Goal: Information Seeking & Learning: Learn about a topic

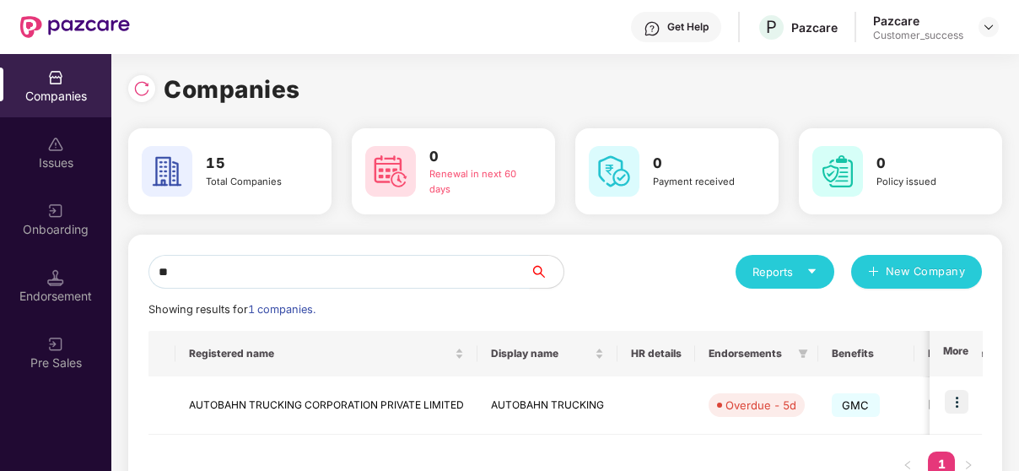
type input "*"
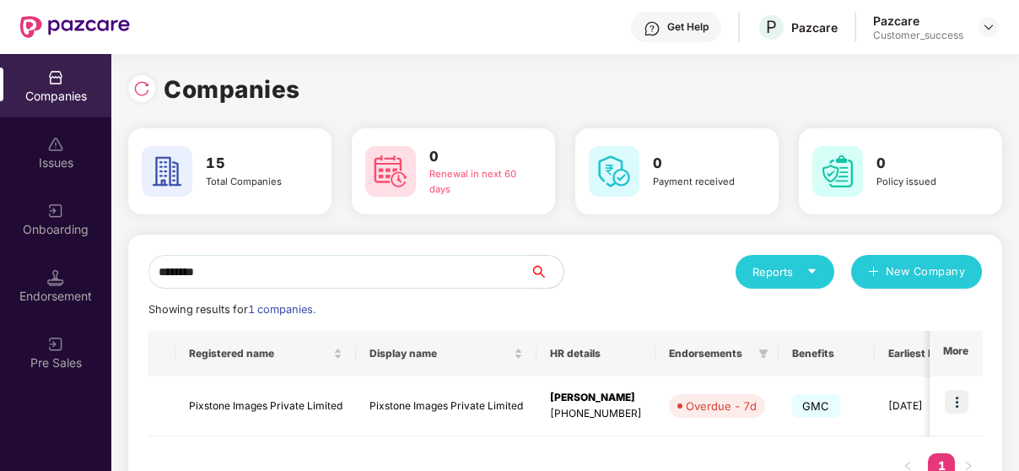
type input "********"
click at [962, 413] on img at bounding box center [957, 402] width 24 height 24
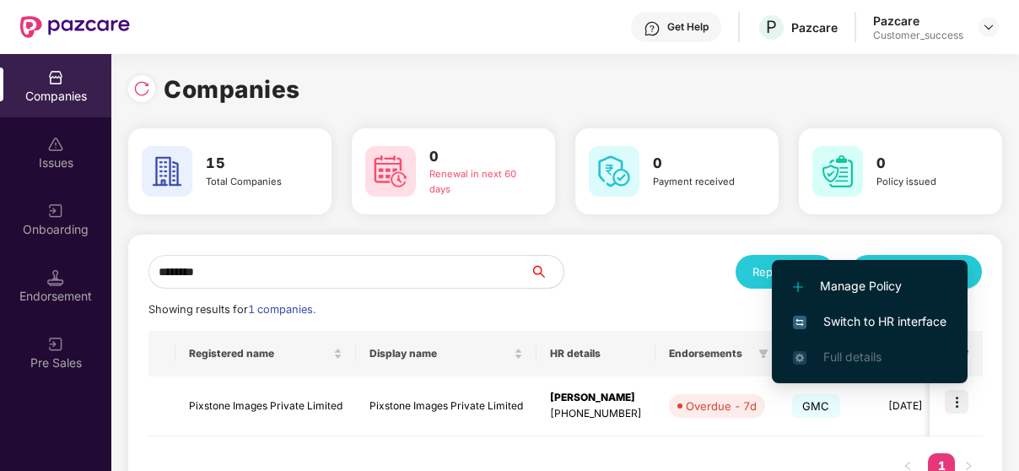
click at [919, 308] on li "Switch to HR interface" at bounding box center [870, 321] width 196 height 35
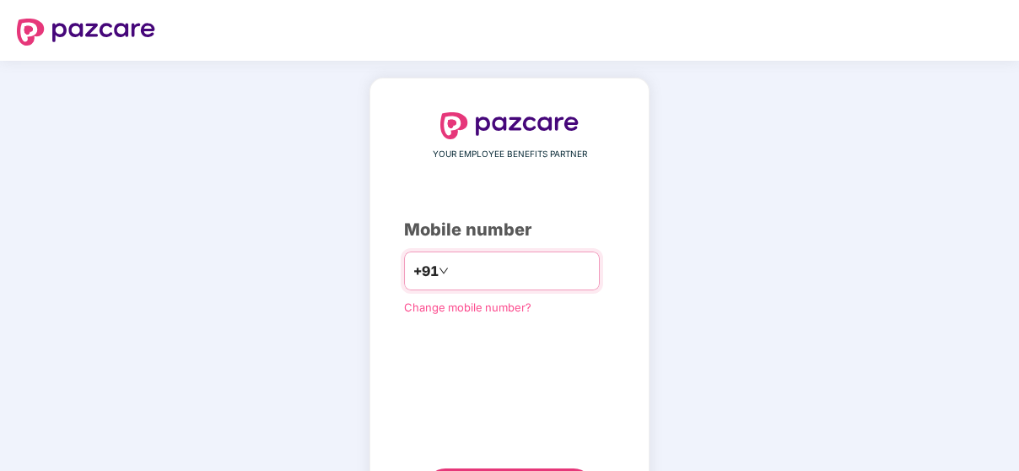
type input "**********"
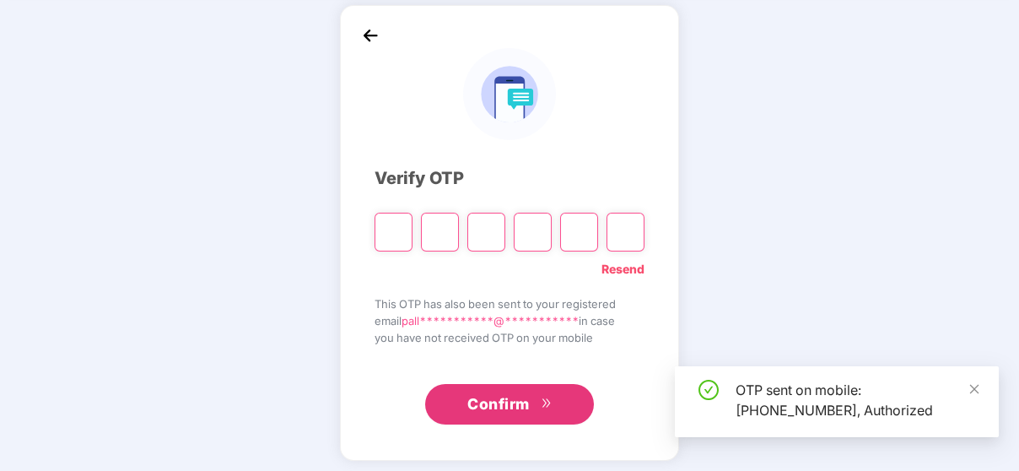
scroll to position [78, 0]
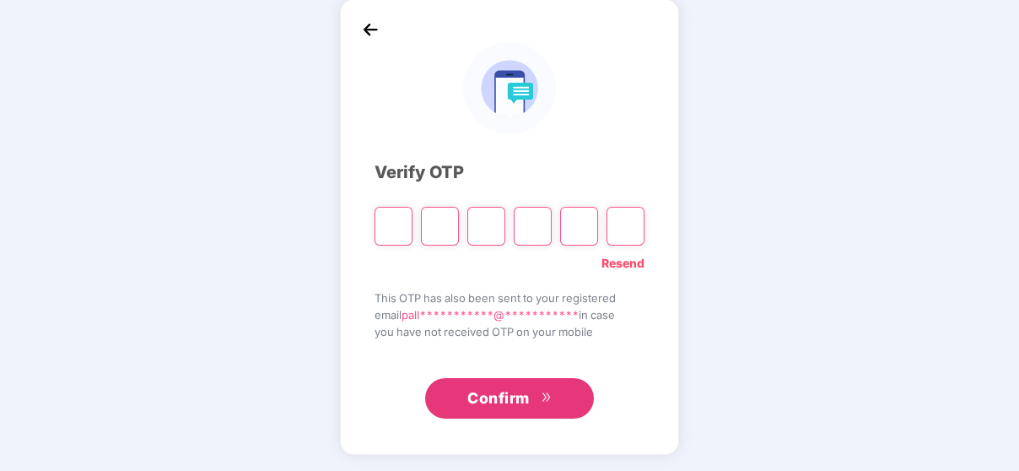
paste input "*"
type input "*"
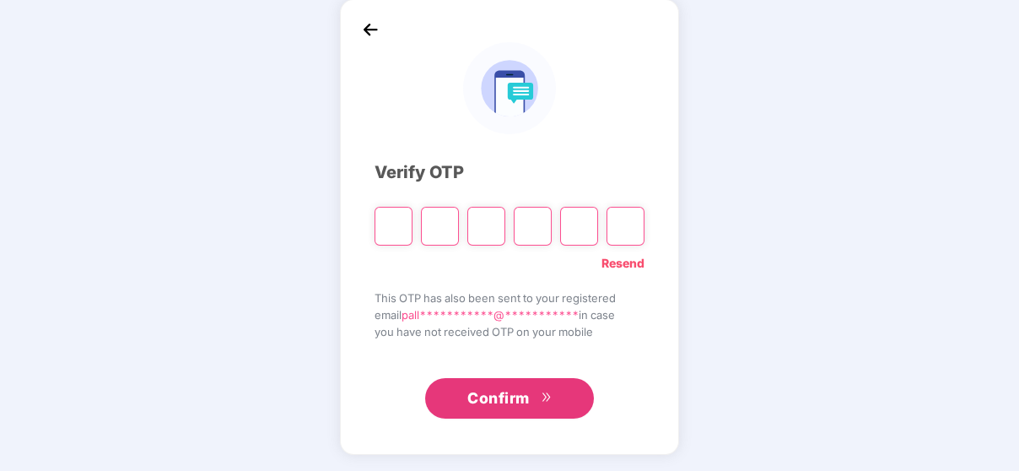
type input "*"
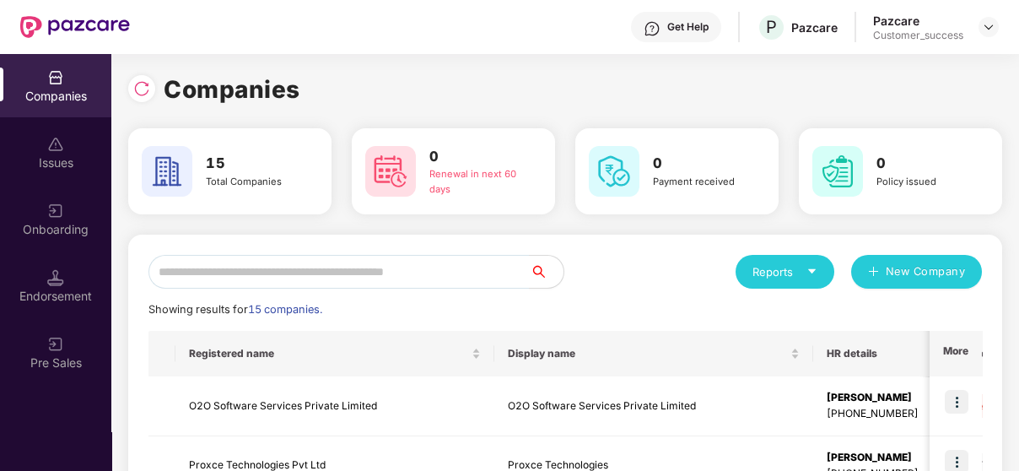
scroll to position [0, 0]
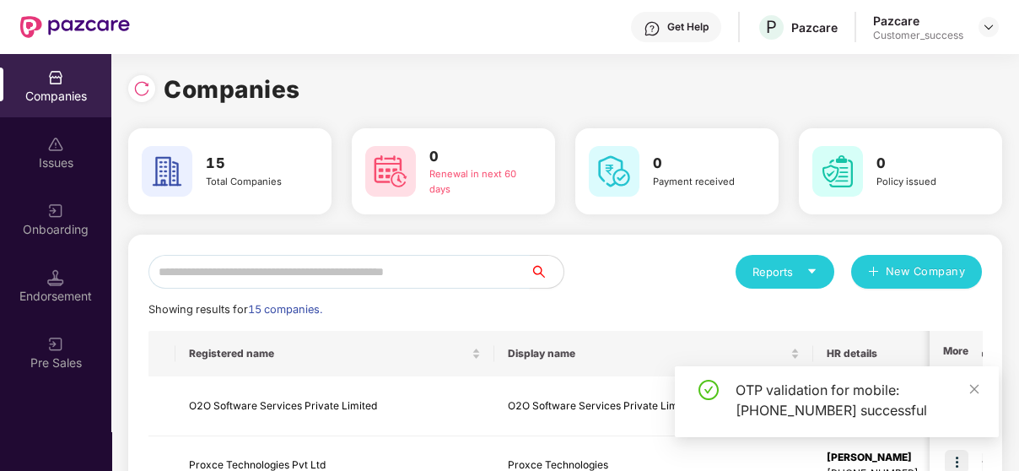
click at [428, 266] on input "text" at bounding box center [339, 272] width 381 height 34
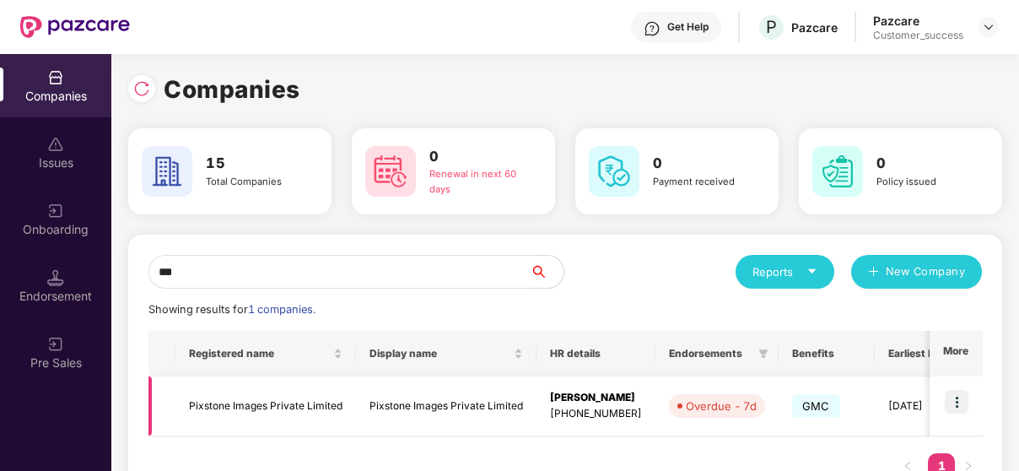
type input "***"
click at [949, 403] on img at bounding box center [957, 402] width 24 height 24
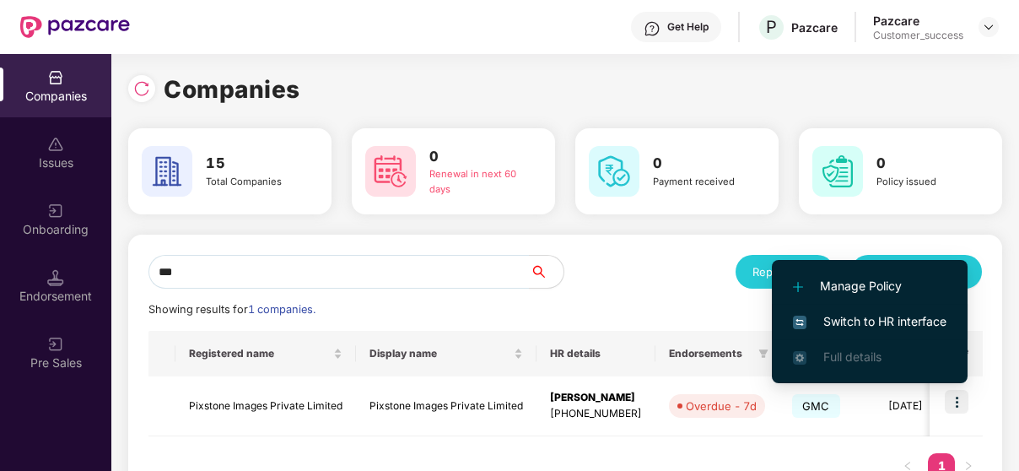
click at [928, 305] on li "Switch to HR interface" at bounding box center [870, 321] width 196 height 35
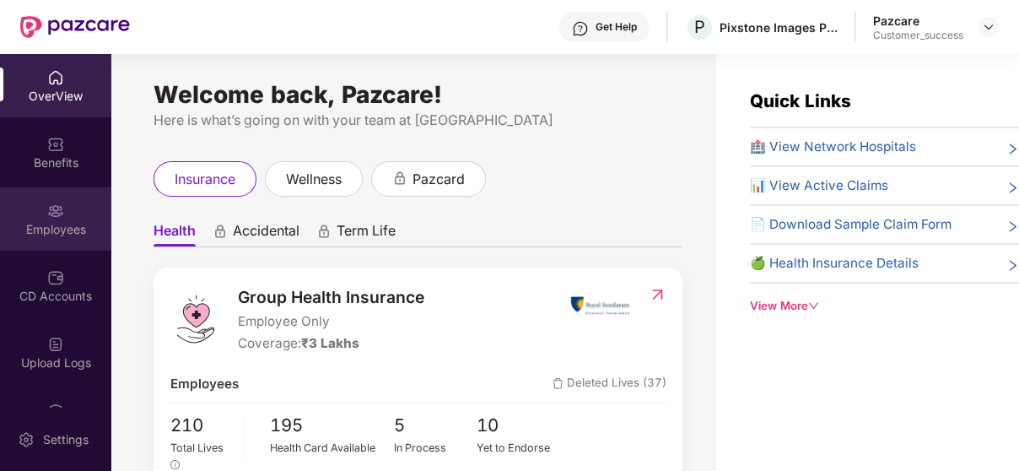
click at [54, 246] on div "Employees" at bounding box center [55, 218] width 111 height 63
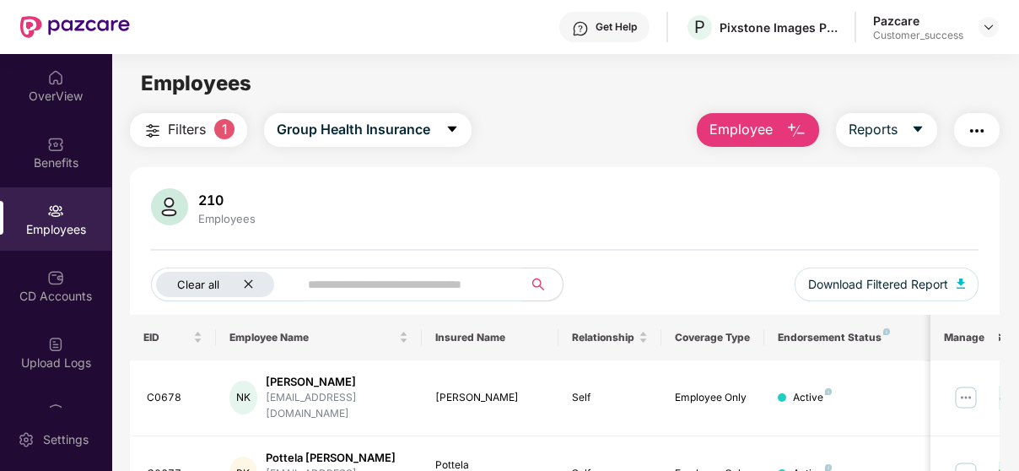
click at [244, 283] on icon "close" at bounding box center [248, 283] width 11 height 11
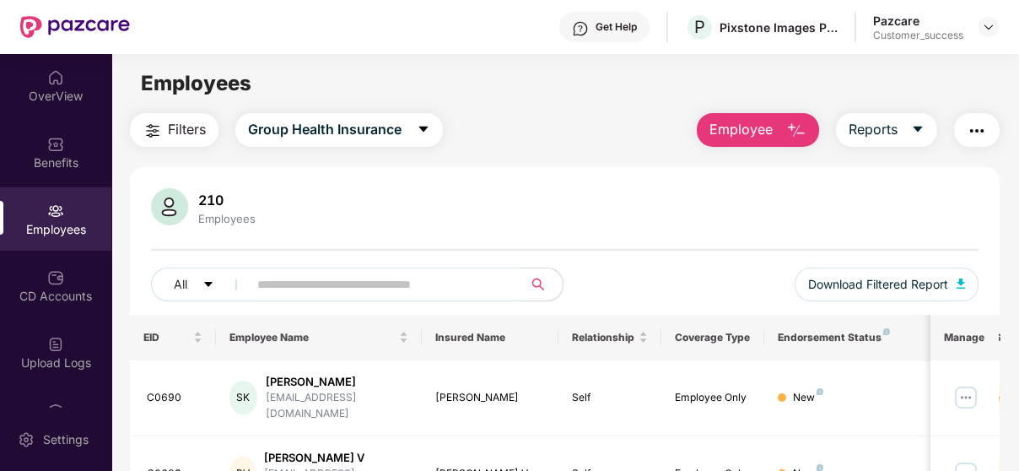
click at [298, 288] on input "text" at bounding box center [378, 284] width 242 height 25
paste input "*****"
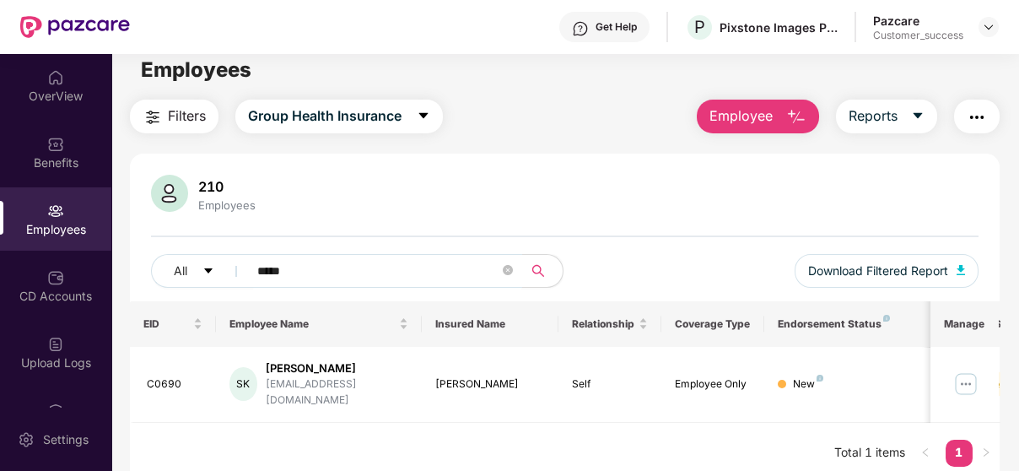
scroll to position [13, 0]
type input "*"
paste input "*****"
type input "*"
paste input "*****"
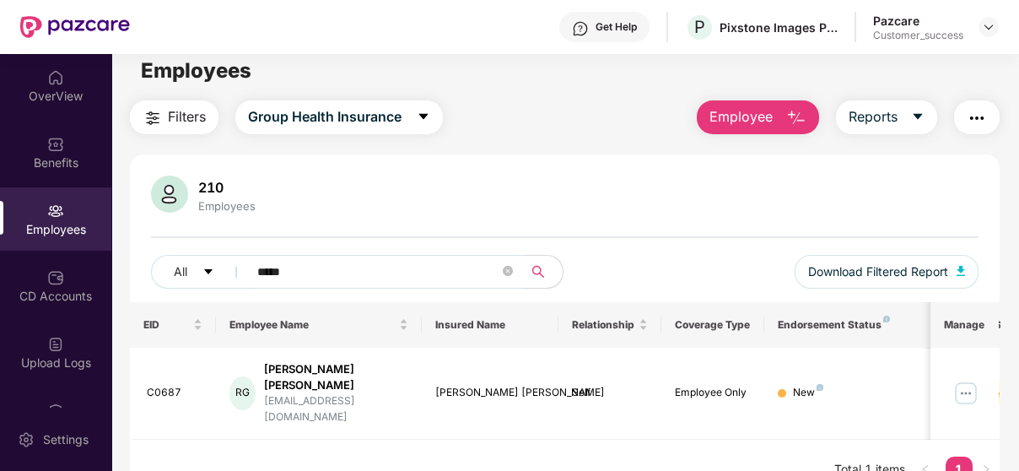
type input "*****"
click at [511, 273] on icon "close-circle" at bounding box center [508, 271] width 10 height 10
type input "**"
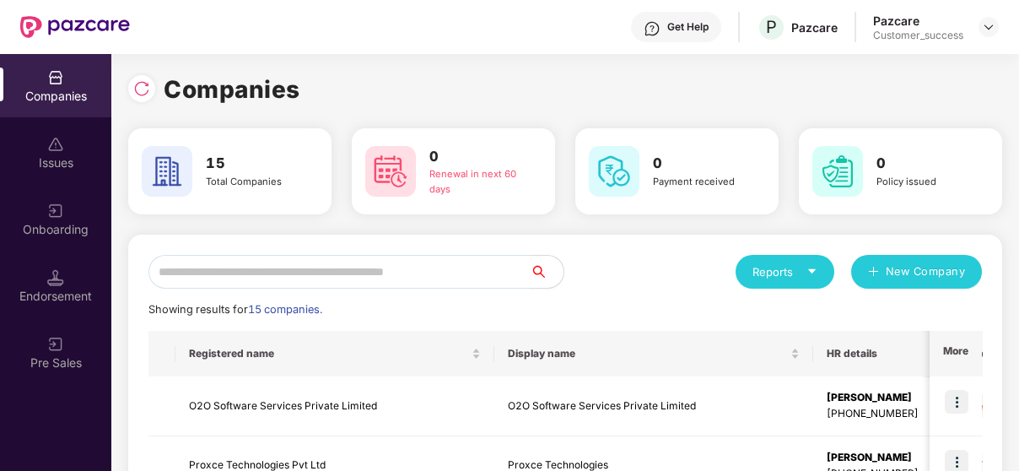
click at [473, 258] on input "text" at bounding box center [339, 272] width 381 height 34
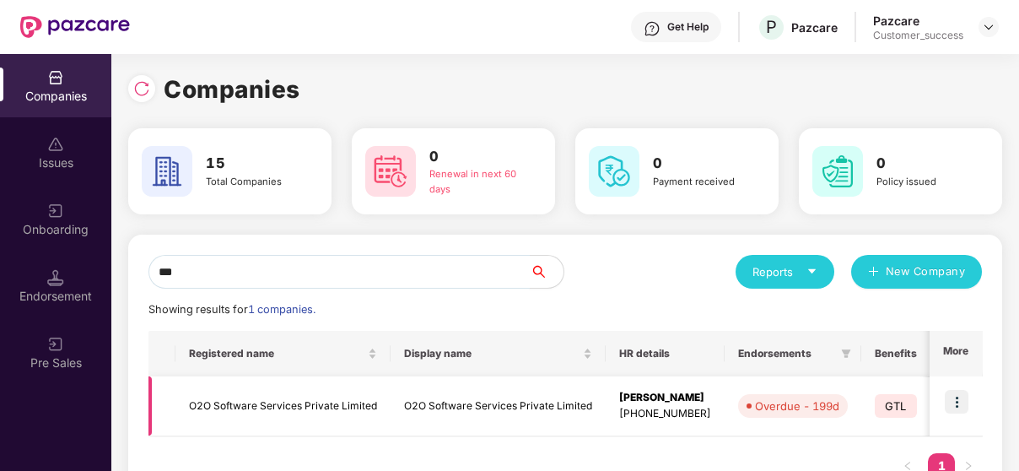
type input "***"
click at [946, 407] on img at bounding box center [957, 402] width 24 height 24
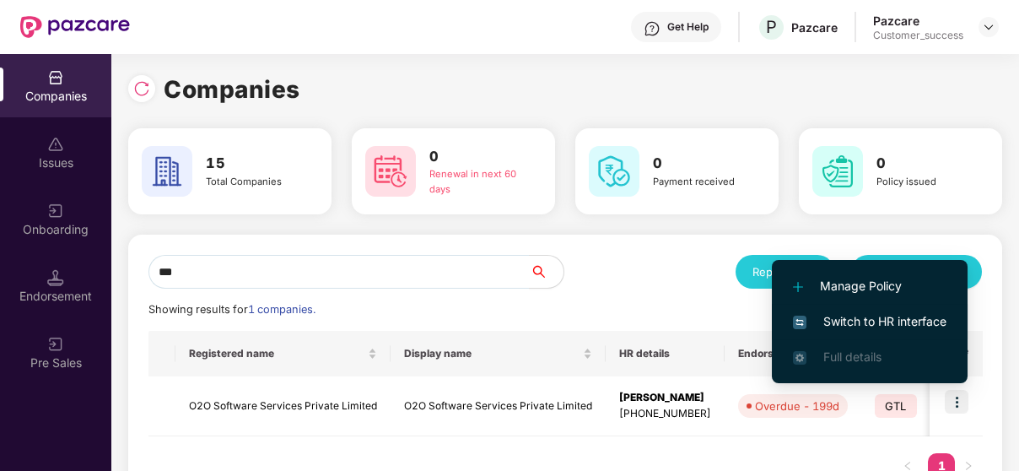
click at [894, 316] on span "Switch to HR interface" at bounding box center [870, 321] width 154 height 19
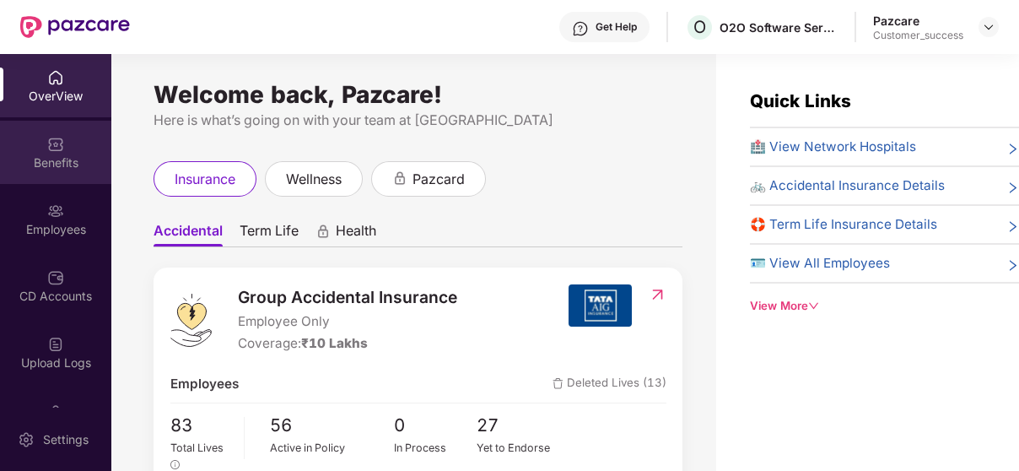
click at [70, 133] on div "Benefits" at bounding box center [55, 152] width 111 height 63
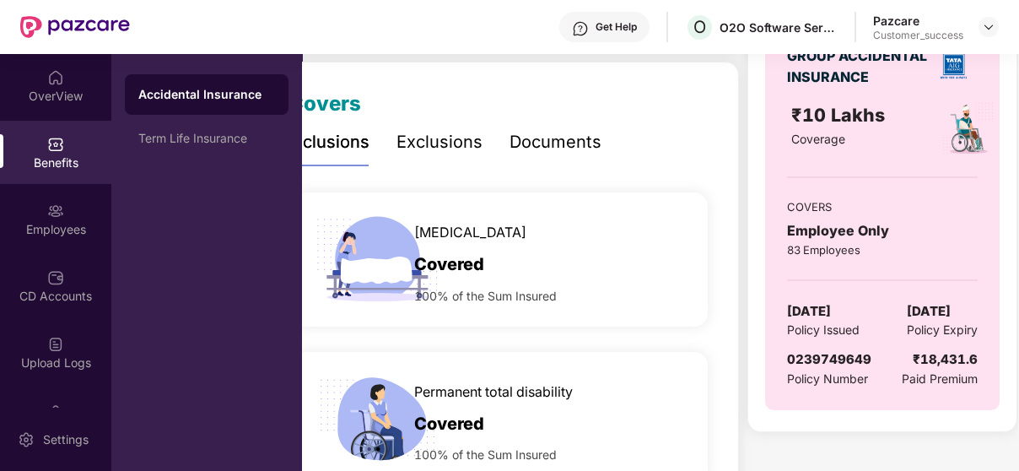
scroll to position [0, 50]
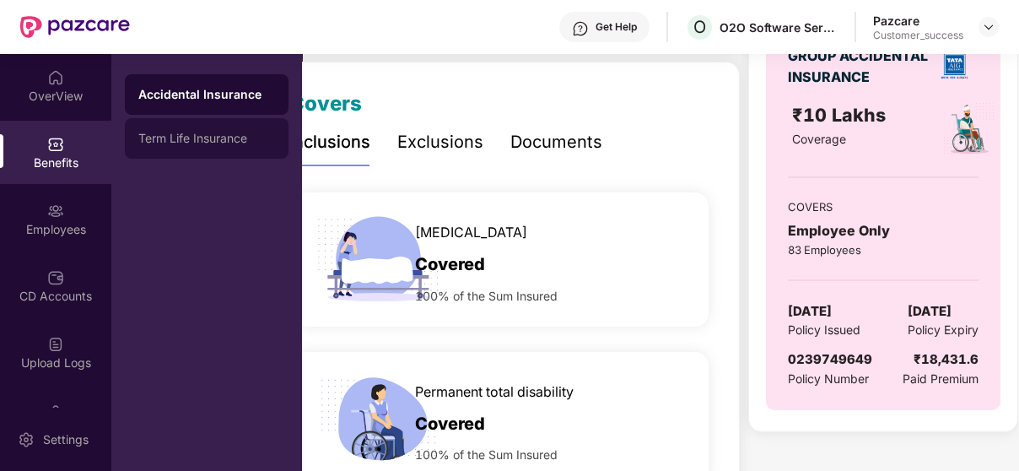
click at [188, 138] on div "Term Life Insurance" at bounding box center [206, 139] width 137 height 14
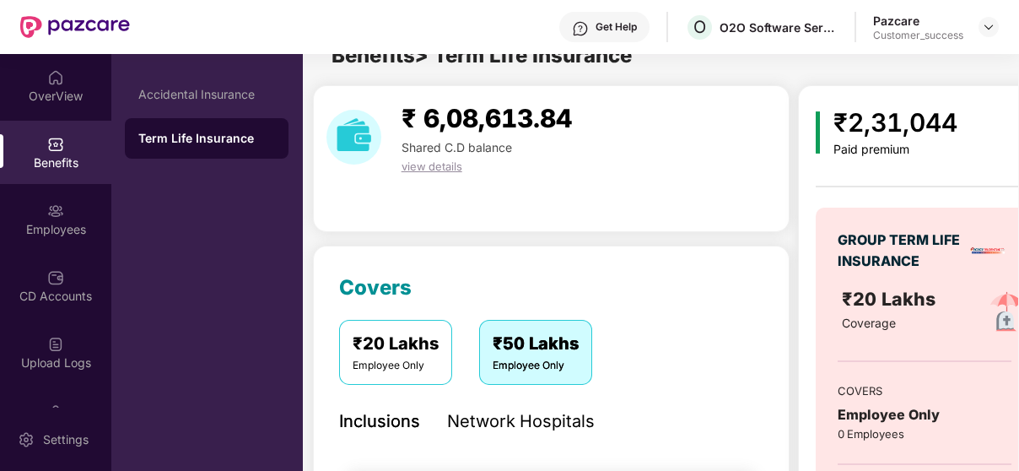
scroll to position [212, 0]
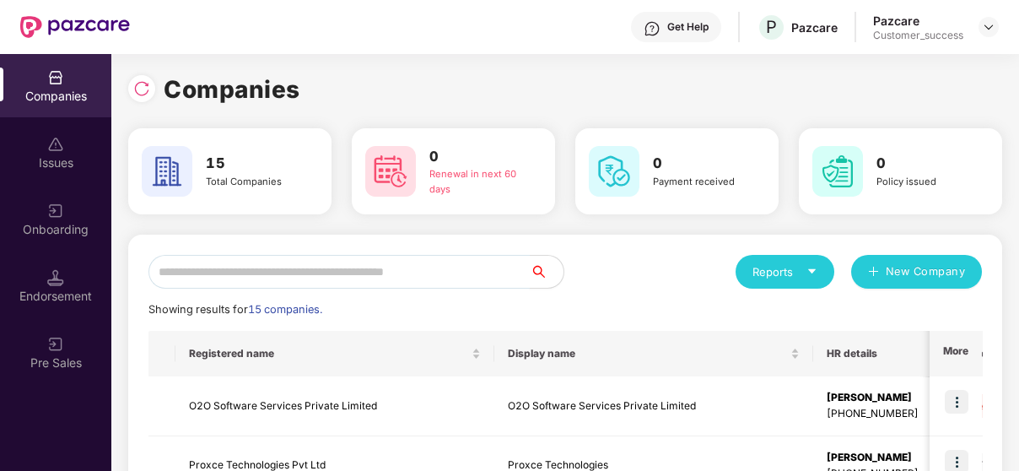
click at [444, 282] on input "text" at bounding box center [339, 272] width 381 height 34
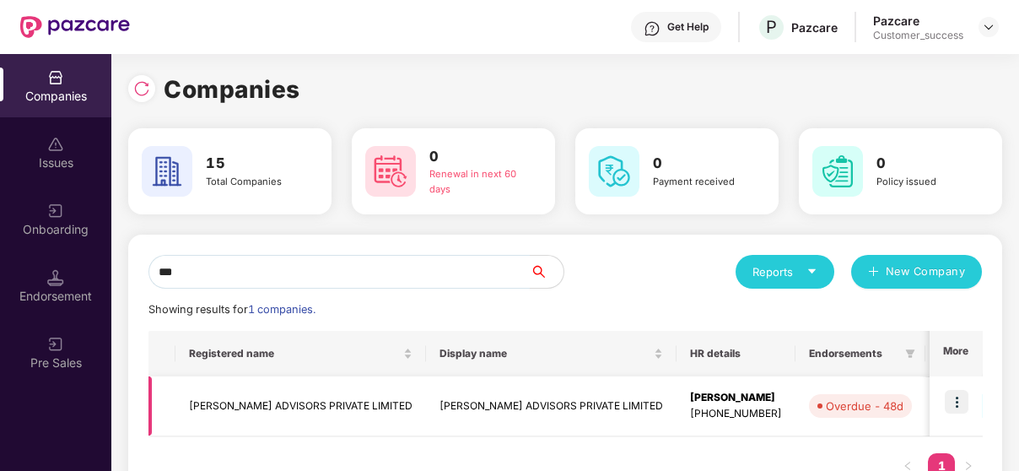
type input "***"
click at [953, 392] on img at bounding box center [957, 402] width 24 height 24
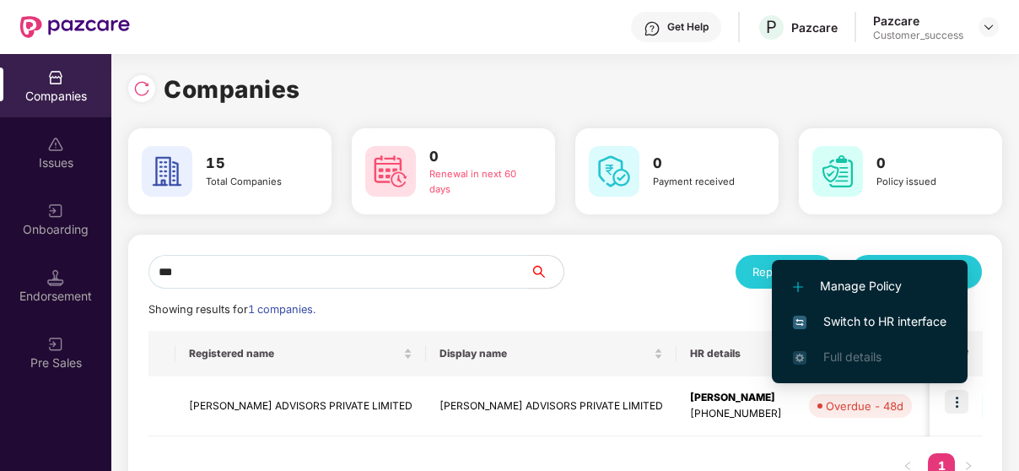
click at [911, 322] on span "Switch to HR interface" at bounding box center [870, 321] width 154 height 19
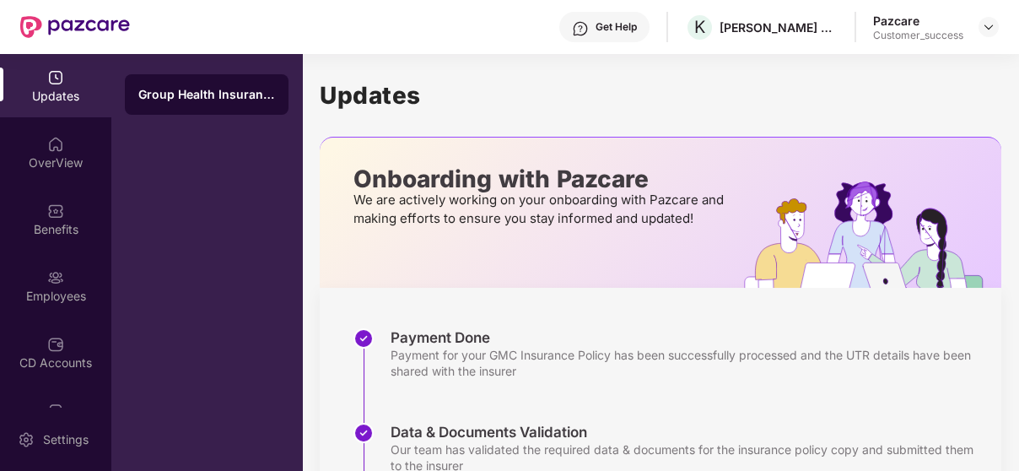
scroll to position [441, 0]
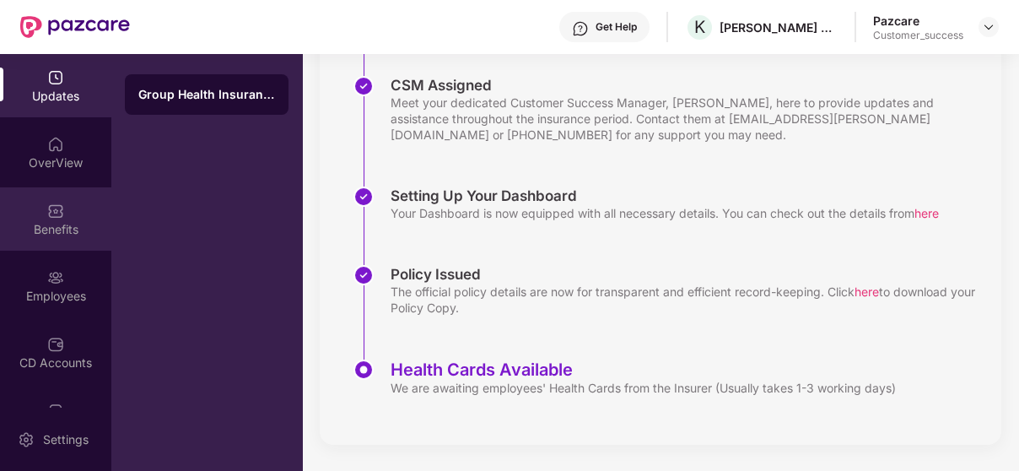
click at [35, 211] on div "Benefits" at bounding box center [55, 218] width 111 height 63
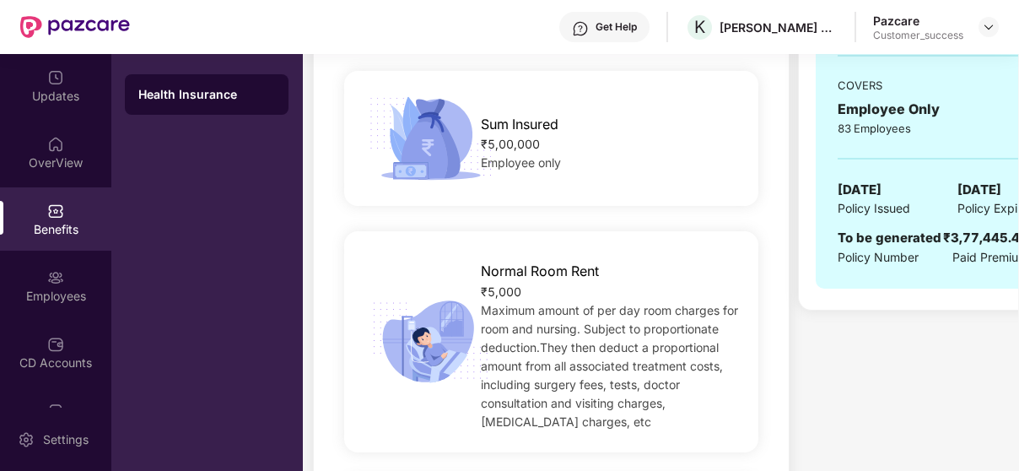
scroll to position [0, 51]
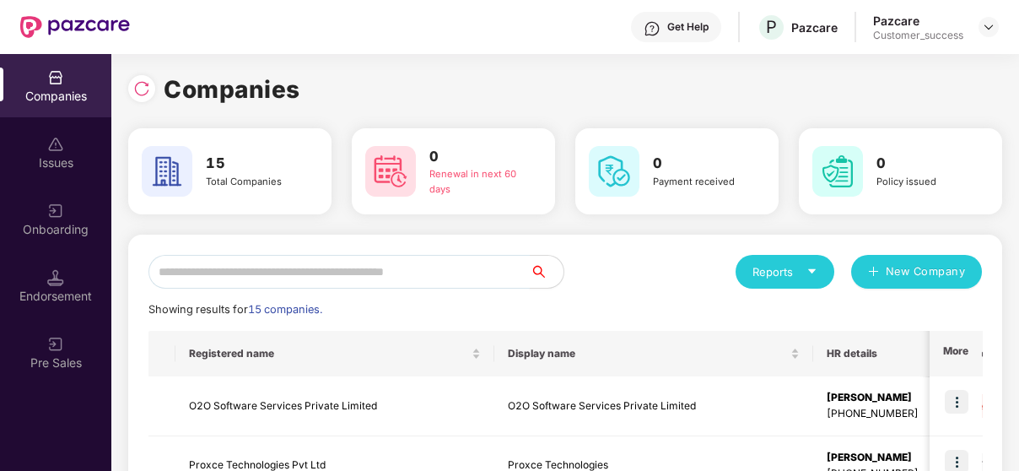
click at [230, 268] on input "text" at bounding box center [339, 272] width 381 height 34
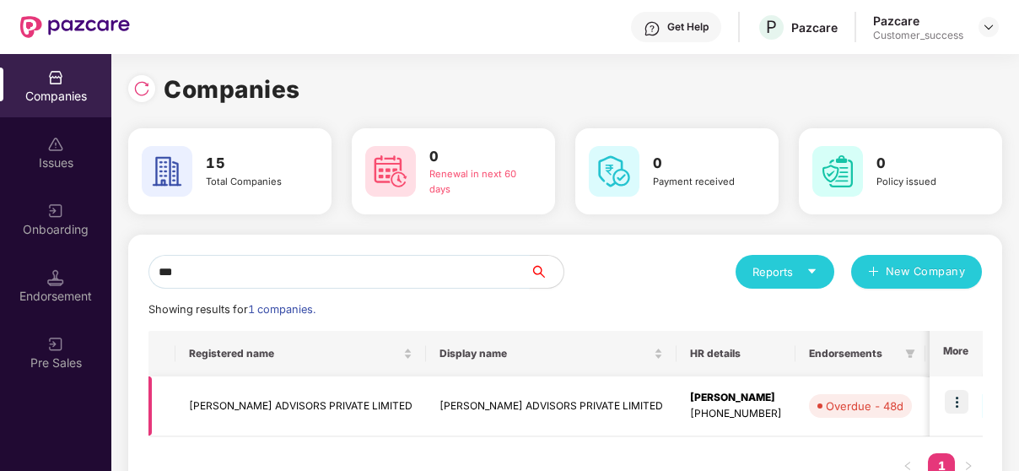
type input "***"
click at [215, 397] on td "[PERSON_NAME] ADVISORS PRIVATE LIMITED" at bounding box center [301, 406] width 251 height 60
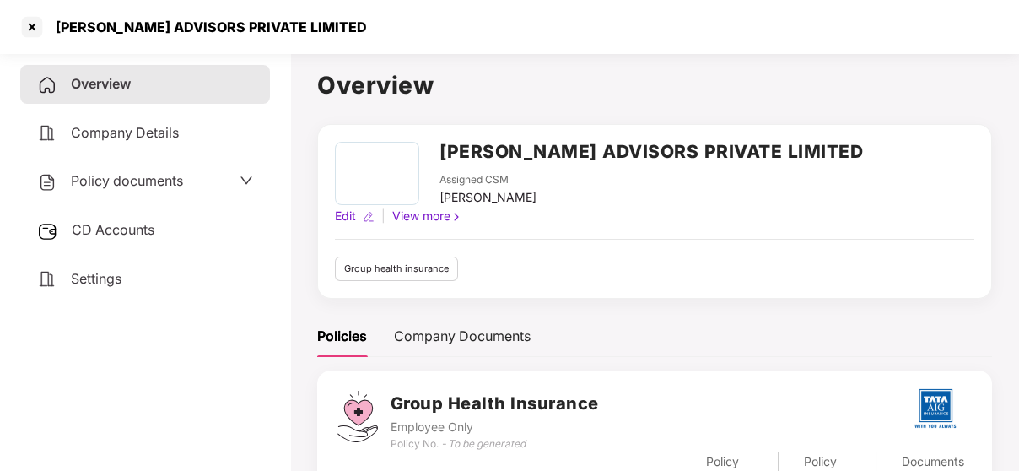
click at [112, 182] on span "Policy documents" at bounding box center [127, 180] width 112 height 17
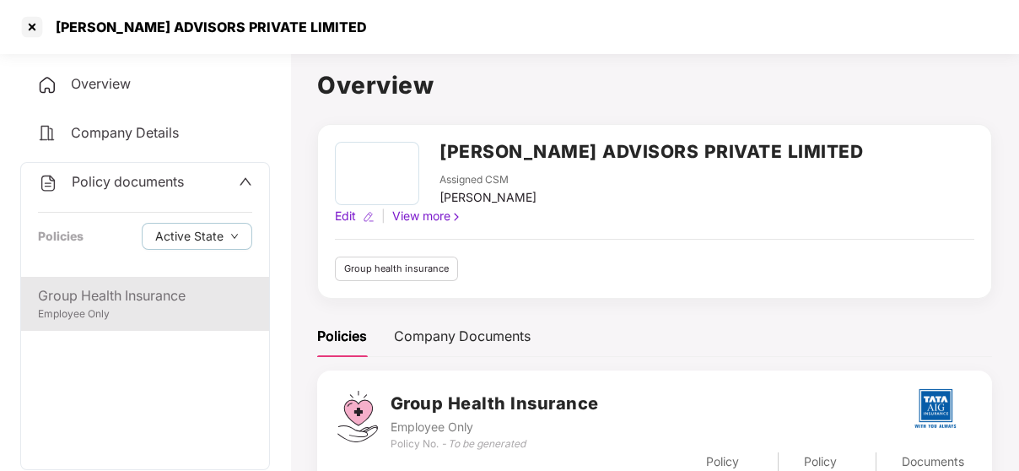
click at [97, 306] on div "Group Health Insurance" at bounding box center [145, 295] width 214 height 21
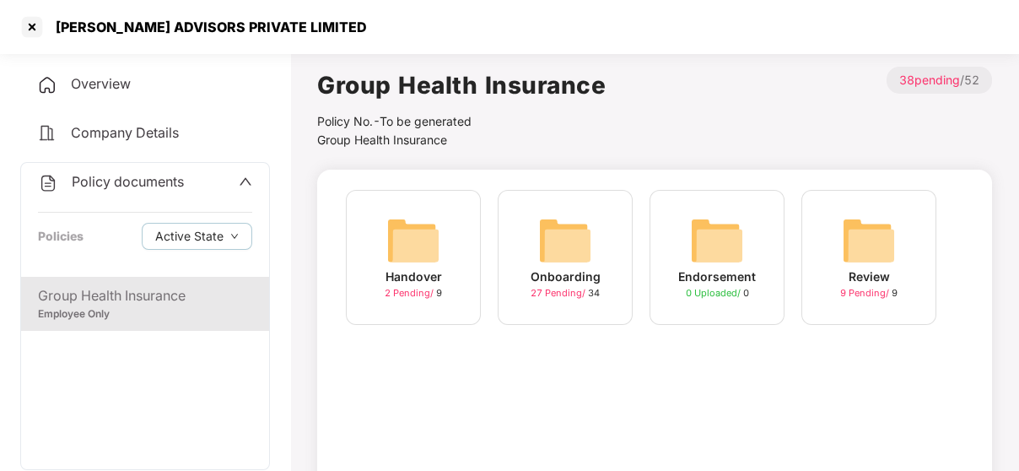
click at [617, 264] on div "Onboarding 27 Pending / 34" at bounding box center [565, 257] width 135 height 135
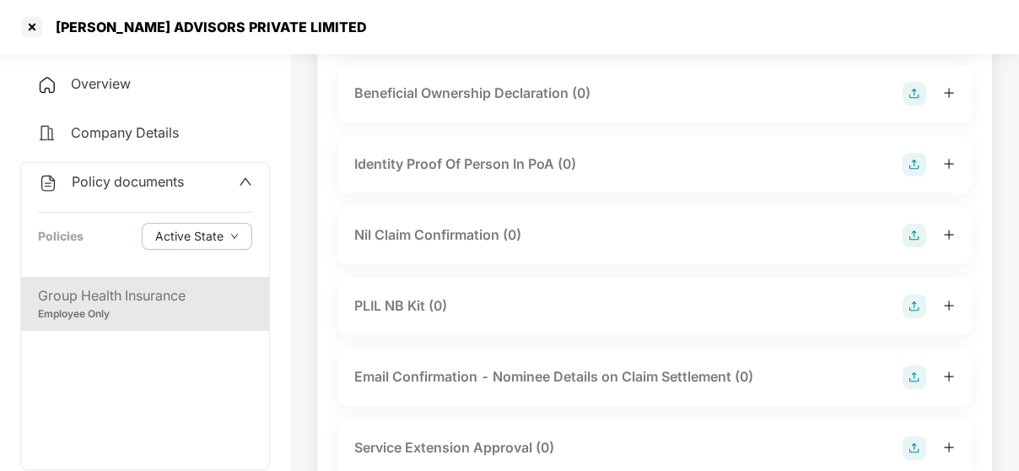
scroll to position [2168, 0]
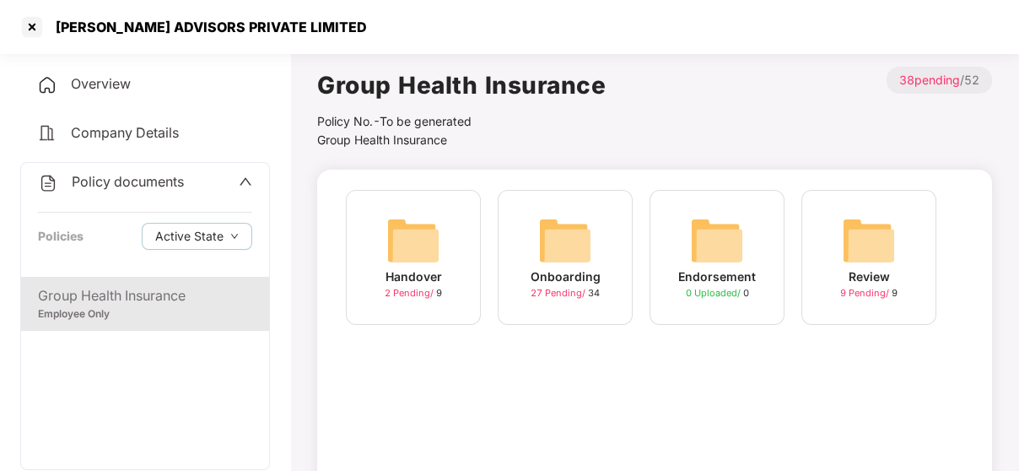
click at [415, 241] on img at bounding box center [414, 241] width 54 height 54
click at [32, 25] on div at bounding box center [32, 27] width 27 height 27
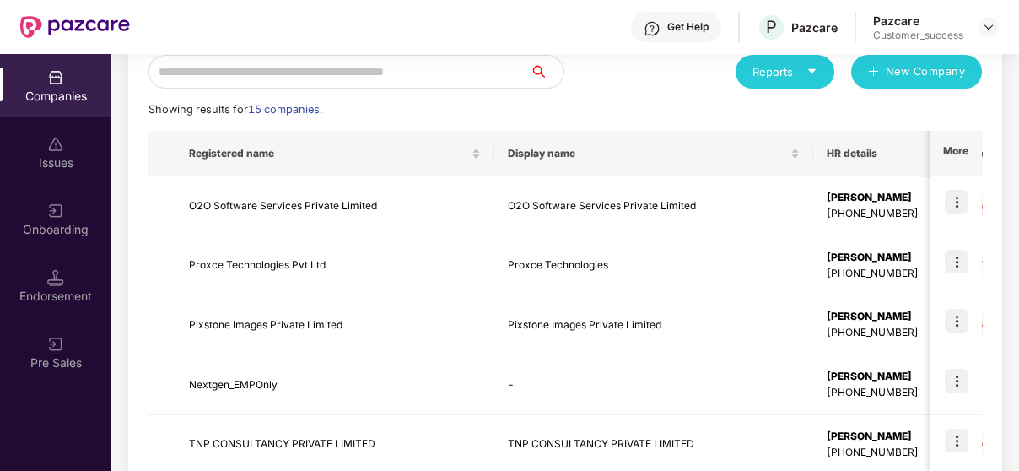
scroll to position [148, 0]
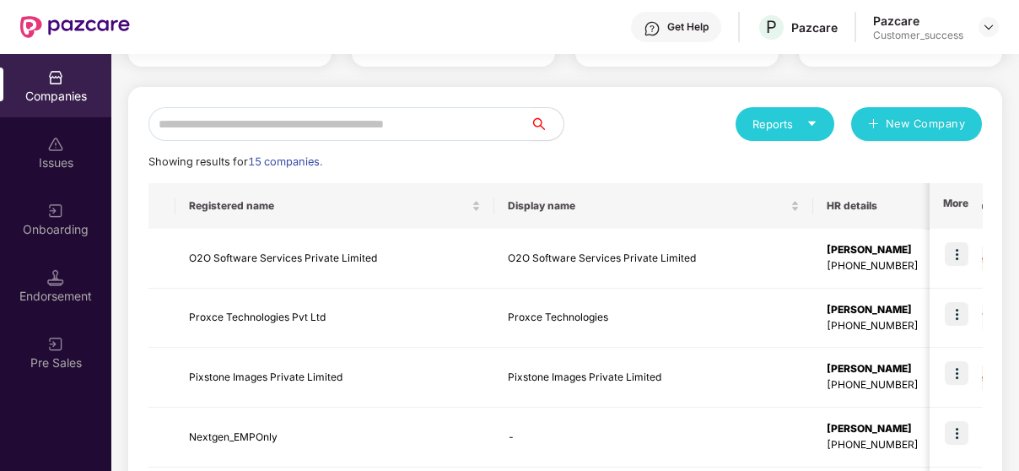
click at [462, 123] on input "text" at bounding box center [339, 124] width 381 height 34
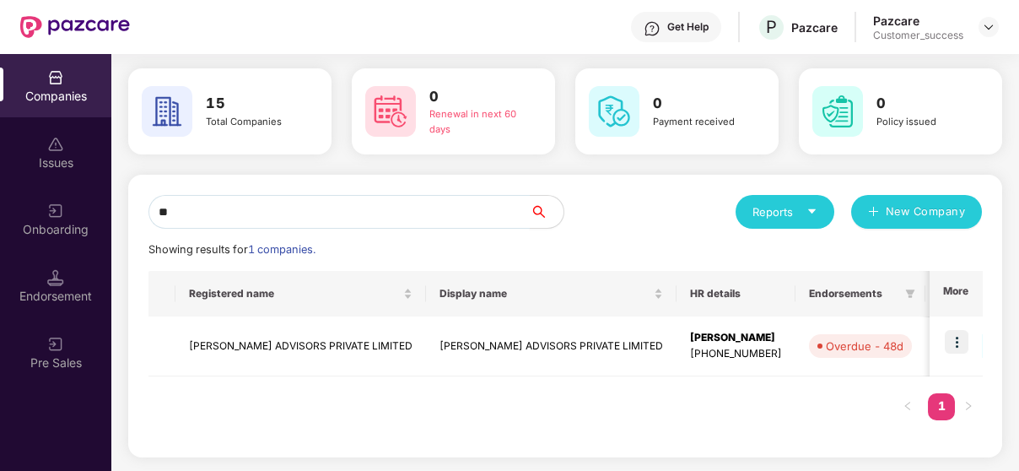
scroll to position [58, 0]
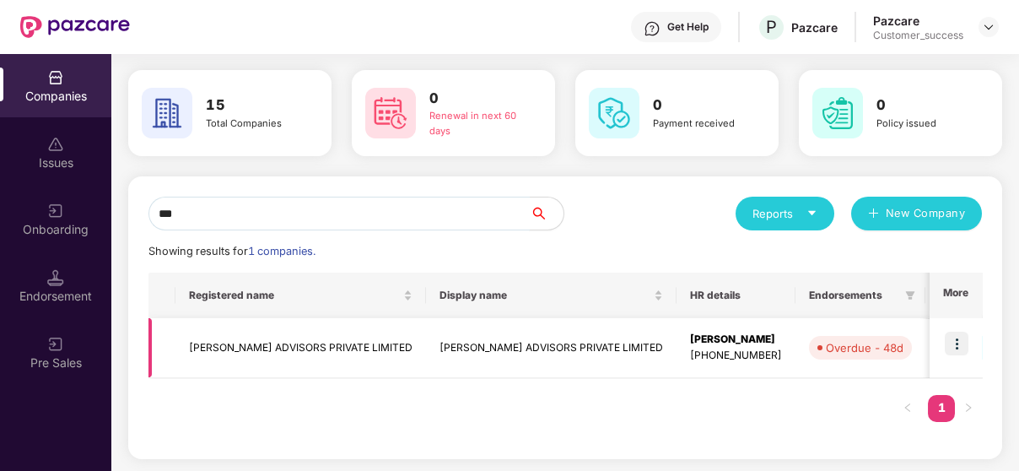
type input "***"
click at [338, 367] on td "[PERSON_NAME] ADVISORS PRIVATE LIMITED" at bounding box center [301, 348] width 251 height 60
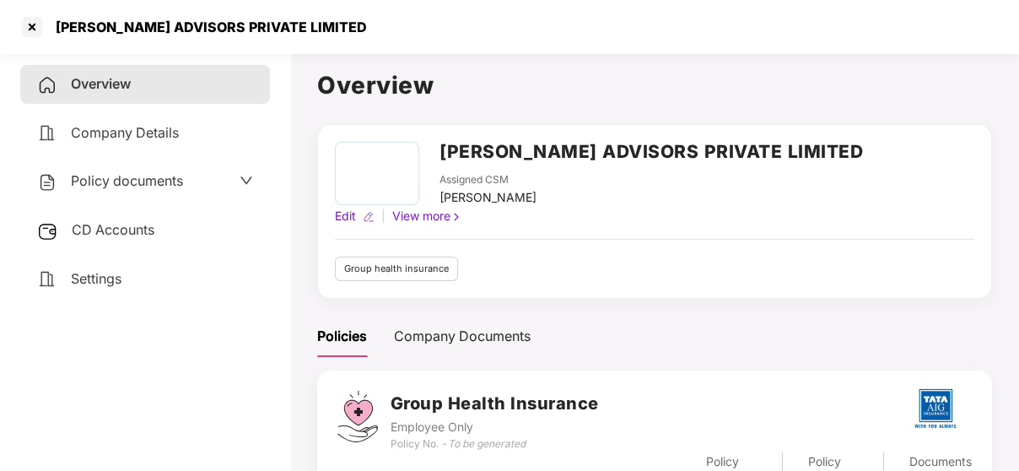
click at [121, 189] on span "Policy documents" at bounding box center [127, 180] width 112 height 17
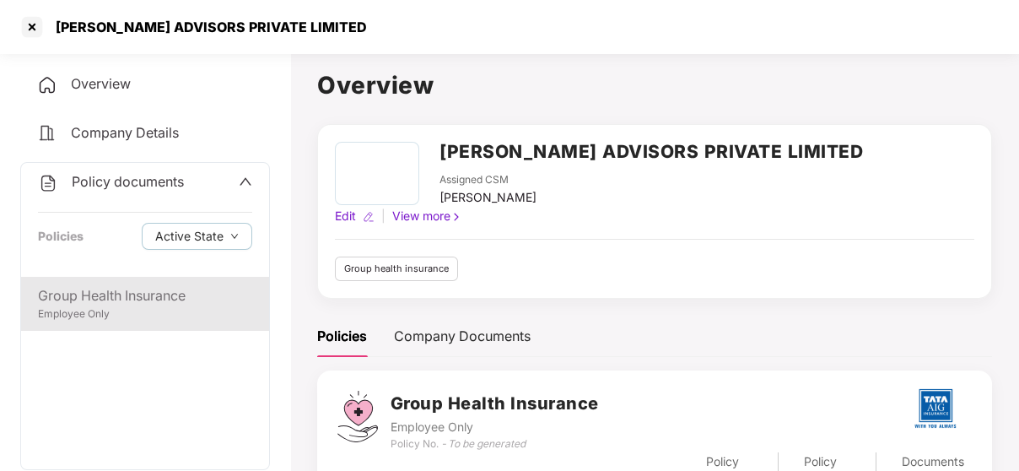
click at [193, 291] on div "Group Health Insurance" at bounding box center [145, 295] width 214 height 21
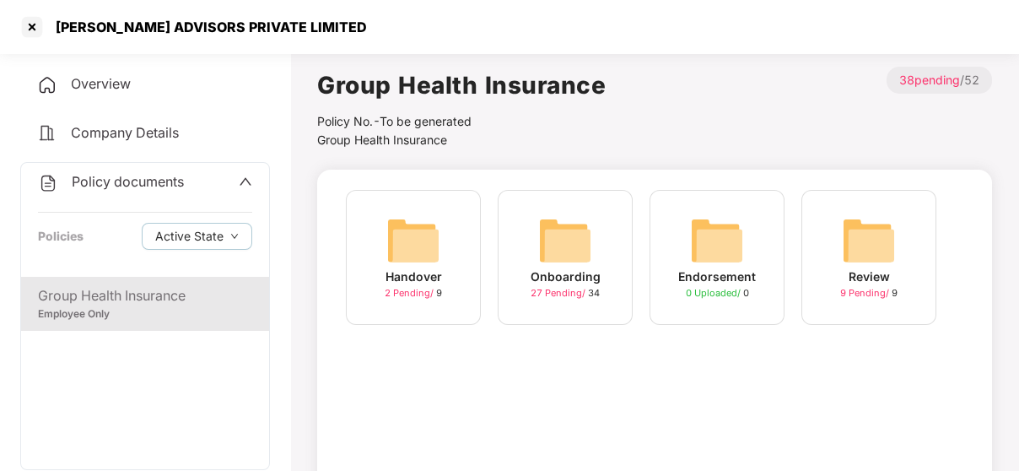
click at [565, 235] on img at bounding box center [565, 241] width 54 height 54
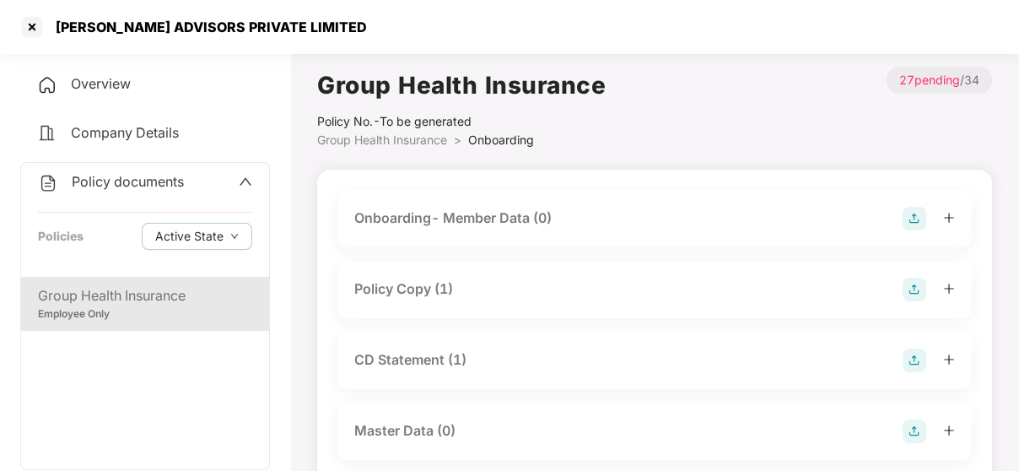
click at [437, 276] on div "Policy Copy (1)" at bounding box center [655, 289] width 635 height 57
click at [439, 293] on div "Policy Copy (1)" at bounding box center [403, 288] width 99 height 21
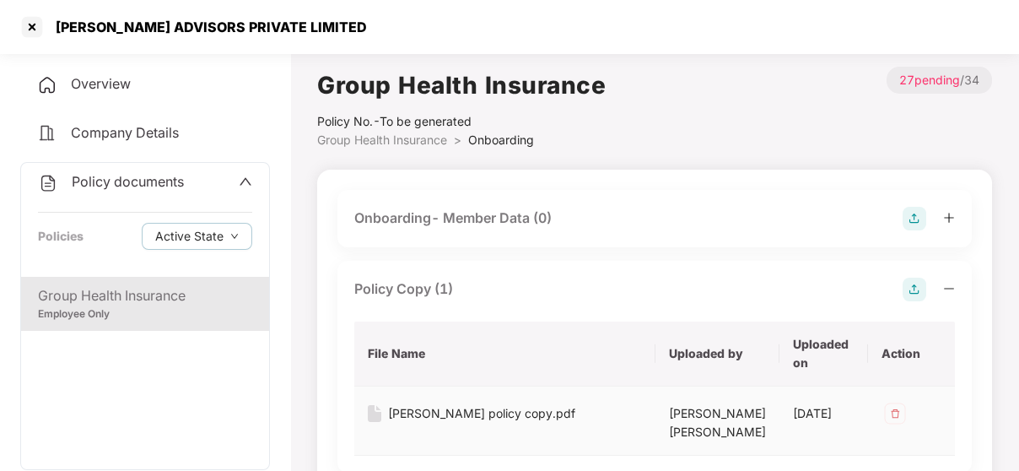
click at [448, 412] on div "[PERSON_NAME] policy copy.pdf" at bounding box center [481, 413] width 187 height 19
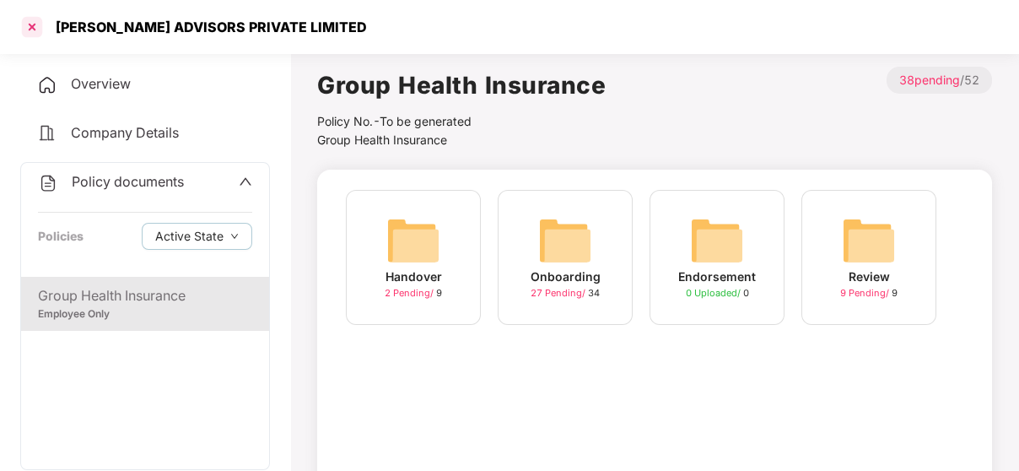
click at [30, 27] on div at bounding box center [32, 27] width 27 height 27
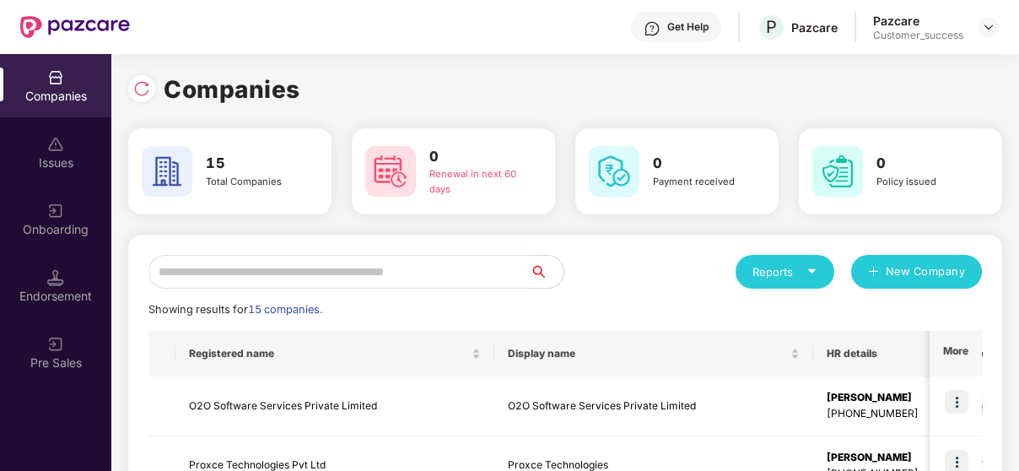
click at [427, 265] on input "text" at bounding box center [339, 272] width 381 height 34
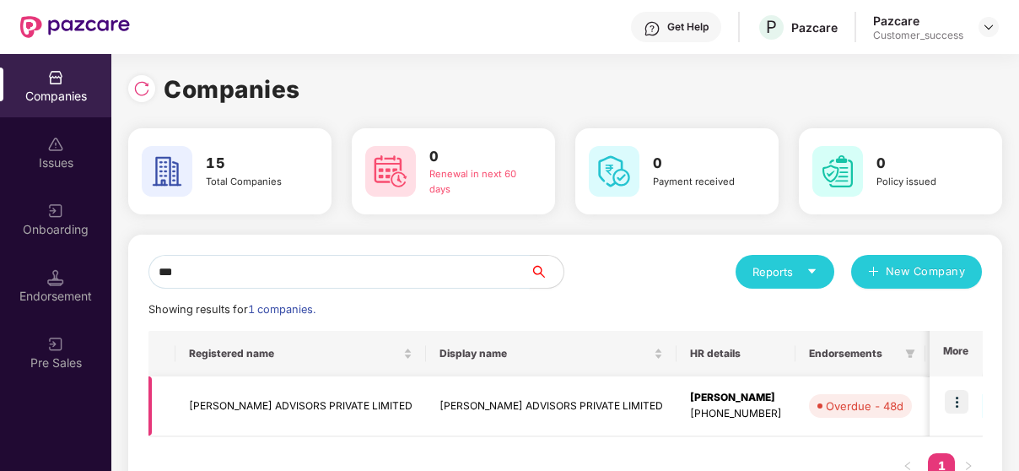
type input "***"
click at [947, 392] on img at bounding box center [957, 402] width 24 height 24
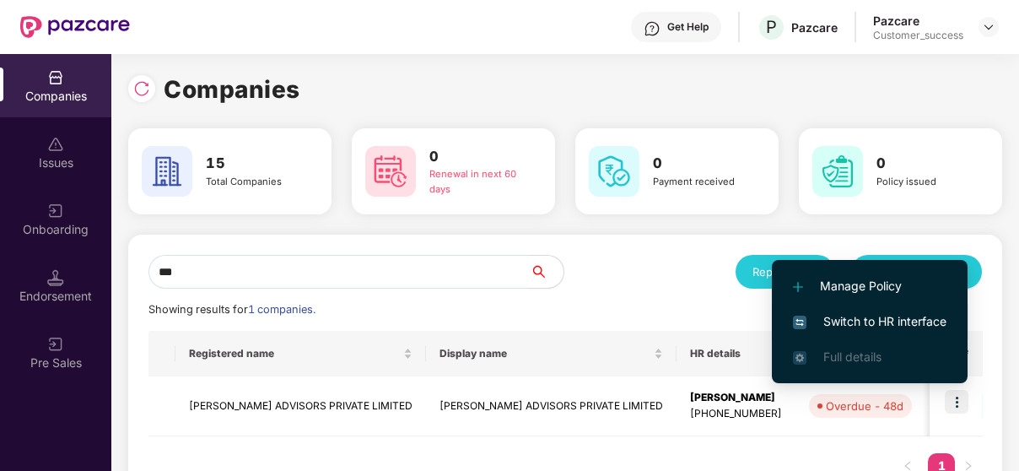
click at [889, 324] on span "Switch to HR interface" at bounding box center [870, 321] width 154 height 19
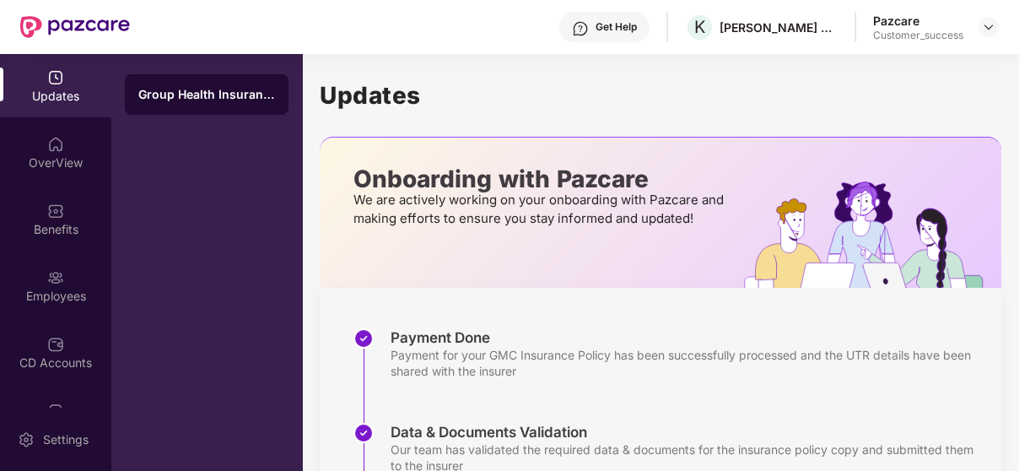
scroll to position [441, 0]
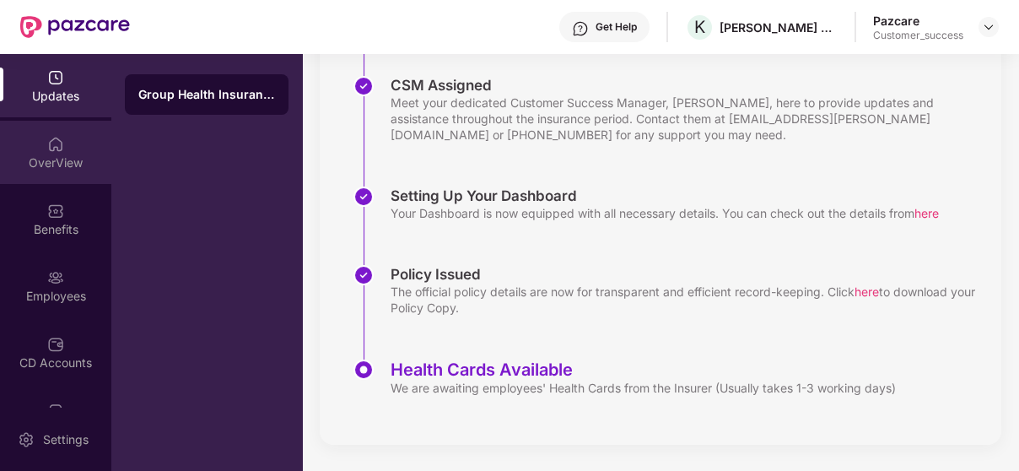
click at [50, 154] on div "OverView" at bounding box center [55, 162] width 111 height 17
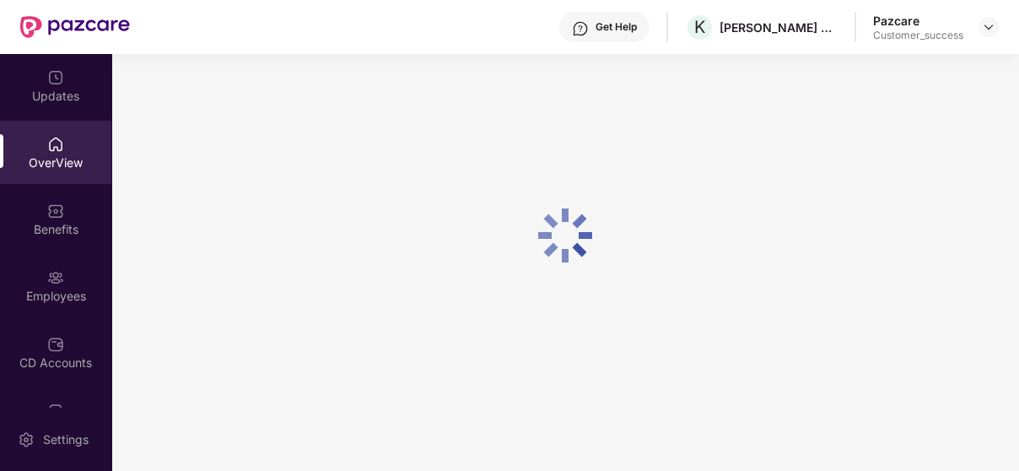
scroll to position [53, 0]
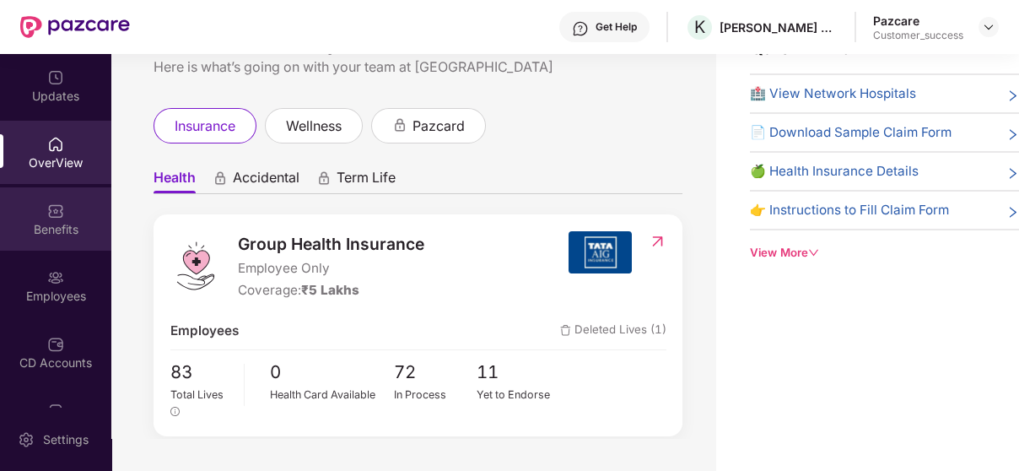
click at [68, 222] on div "Benefits" at bounding box center [55, 229] width 111 height 17
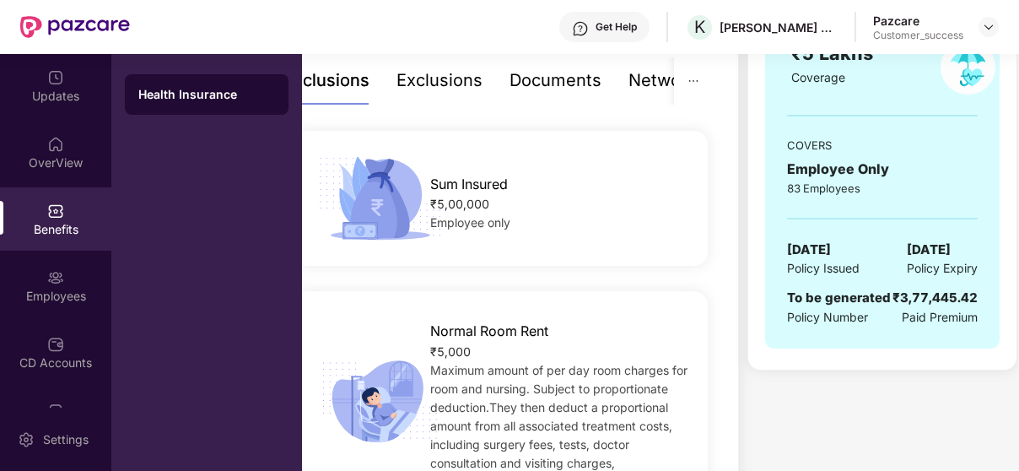
scroll to position [271, 0]
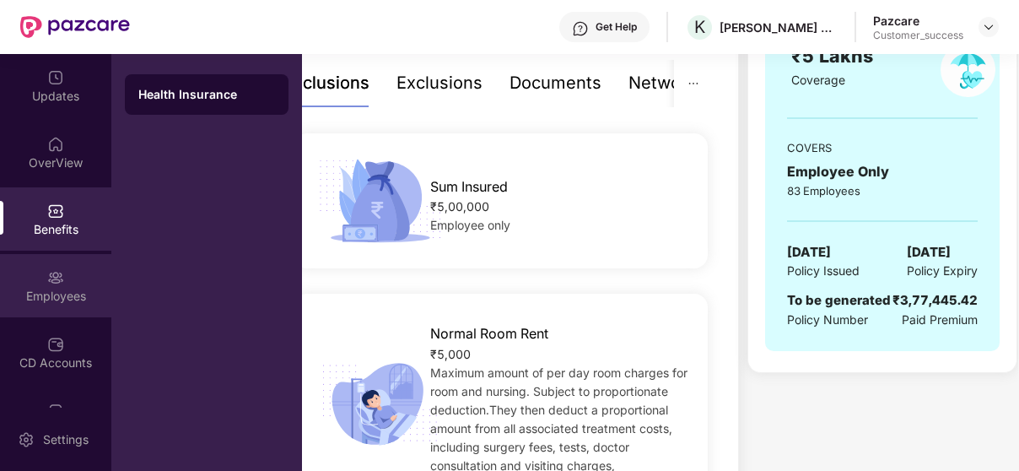
click at [58, 281] on img at bounding box center [55, 277] width 17 height 17
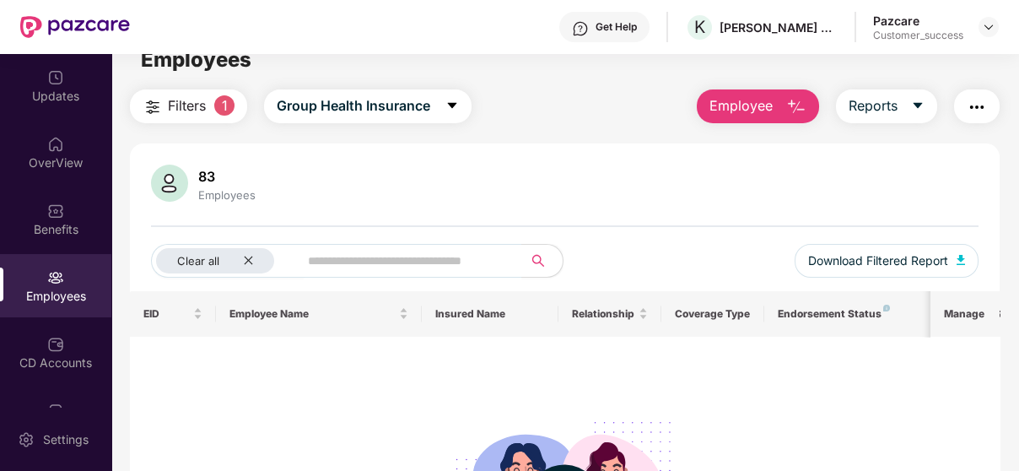
scroll to position [0, 0]
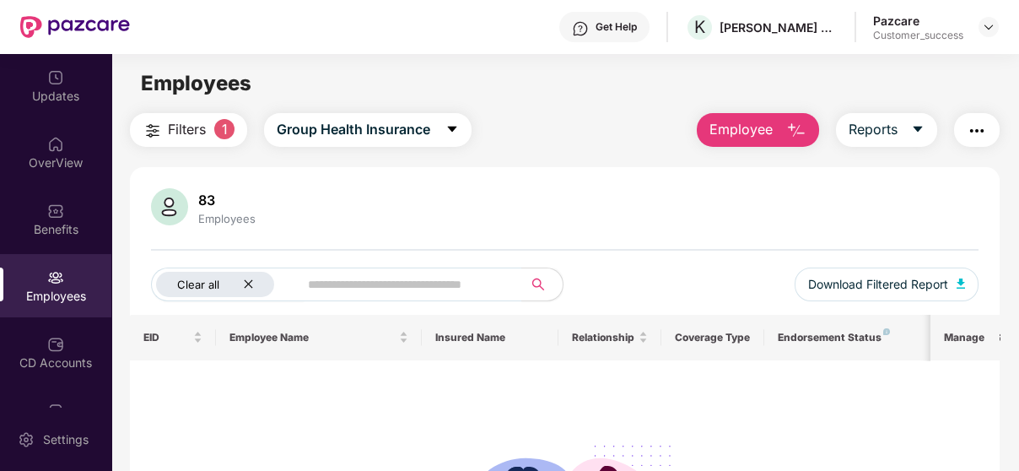
click at [259, 282] on div "Clear all" at bounding box center [215, 284] width 118 height 25
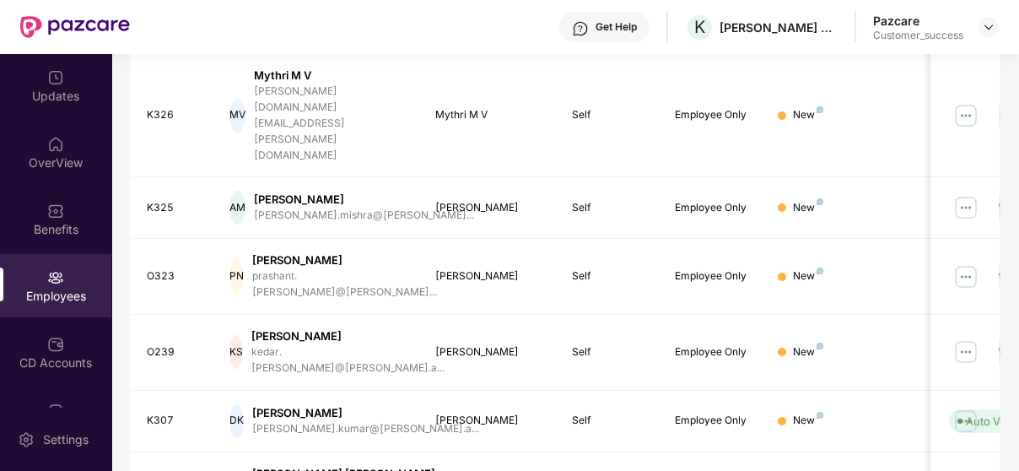
scroll to position [565, 0]
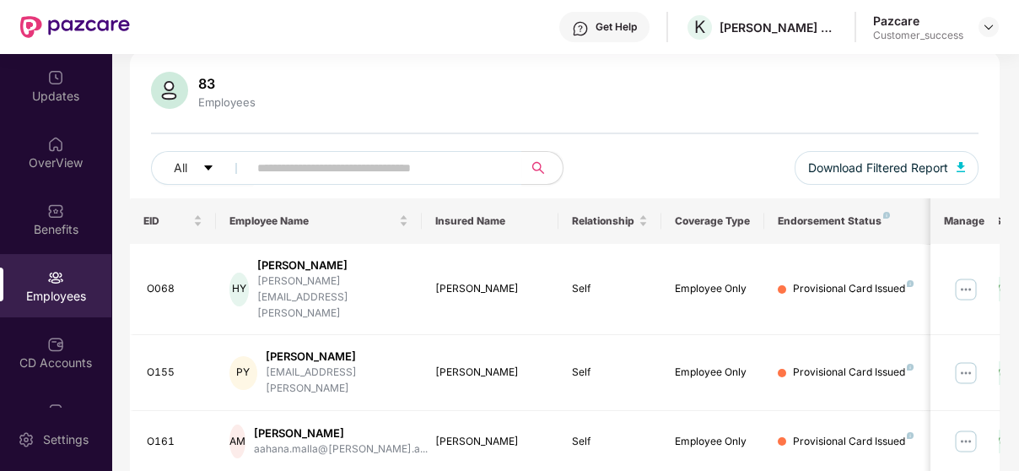
scroll to position [0, 0]
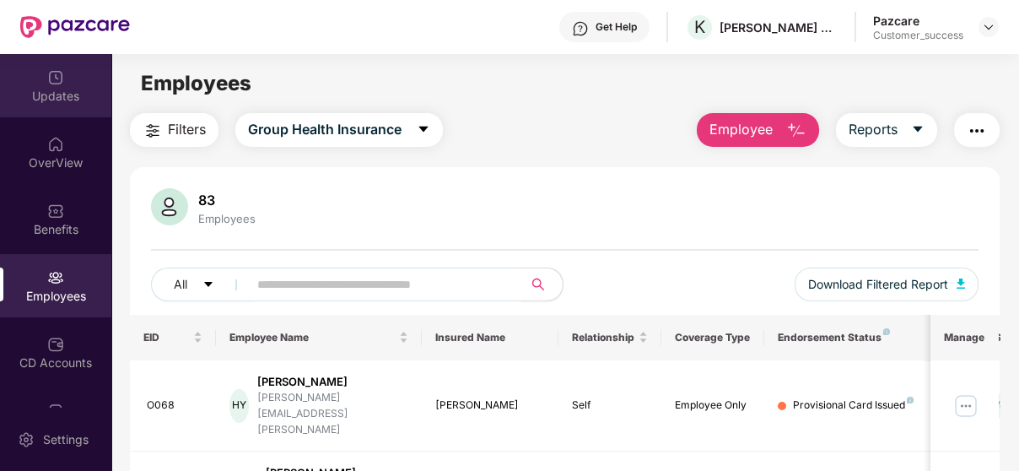
click at [75, 113] on div "Updates" at bounding box center [55, 85] width 111 height 63
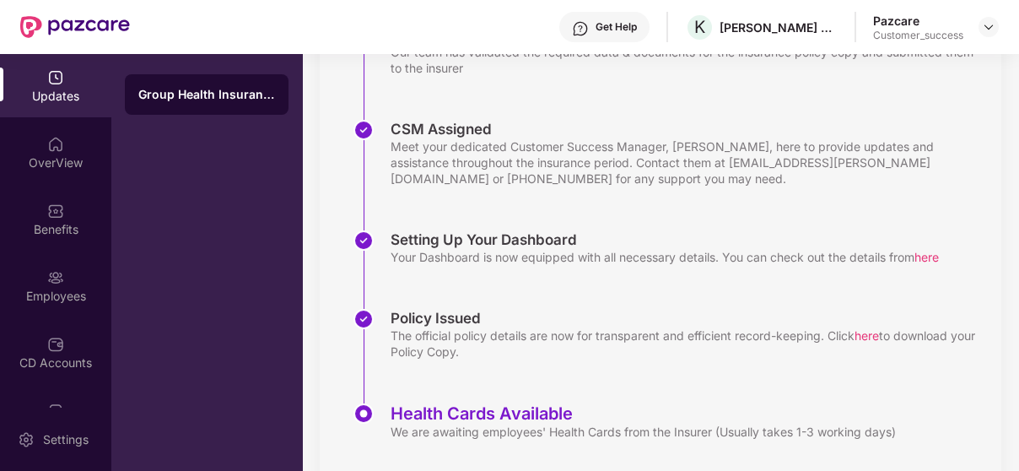
scroll to position [441, 0]
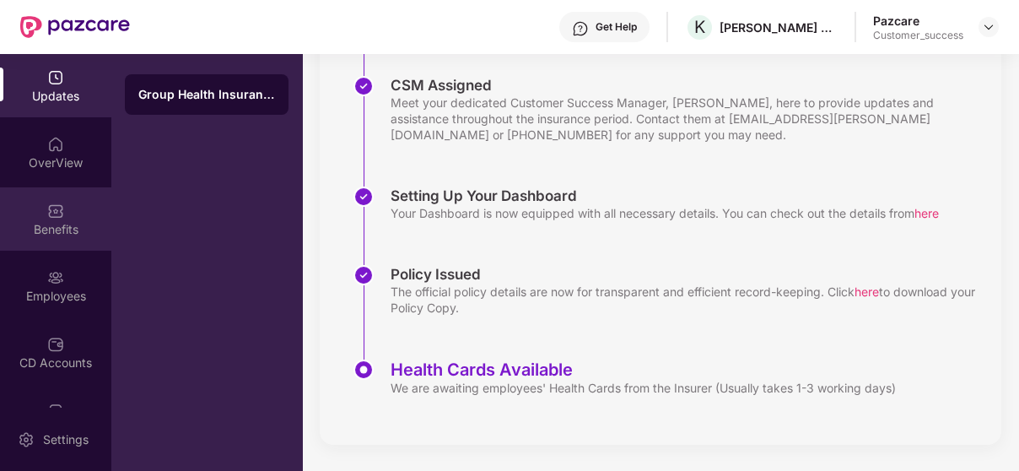
click at [57, 203] on img at bounding box center [55, 211] width 17 height 17
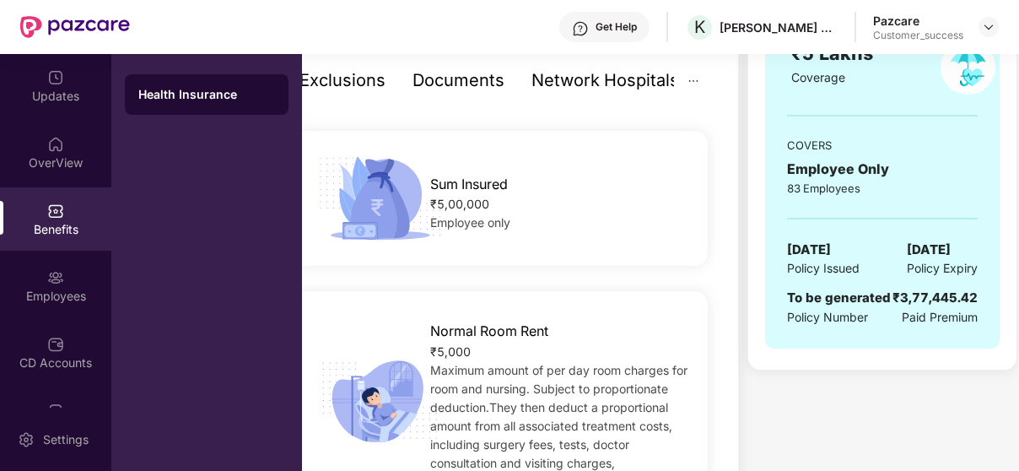
scroll to position [0, 0]
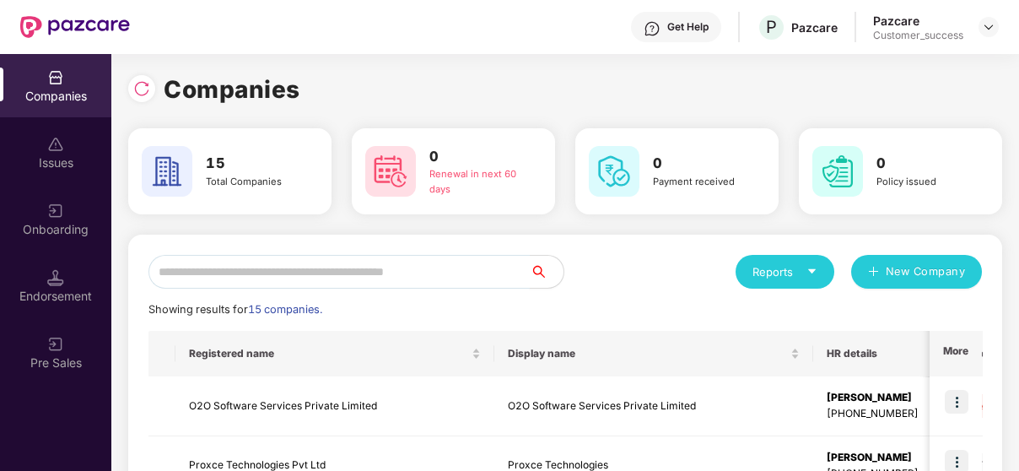
click at [267, 273] on input "text" at bounding box center [339, 272] width 381 height 34
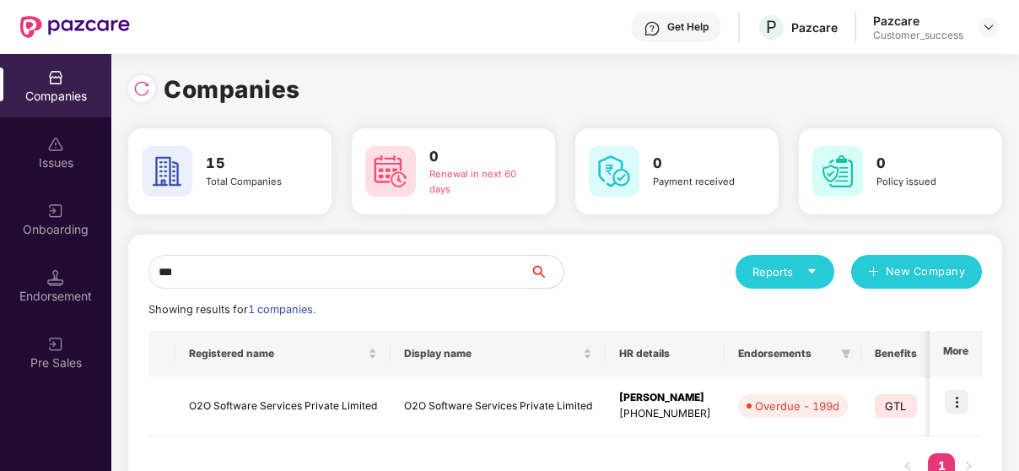
type input "***"
click at [285, 392] on td "O2O Software Services Private Limited" at bounding box center [283, 406] width 215 height 60
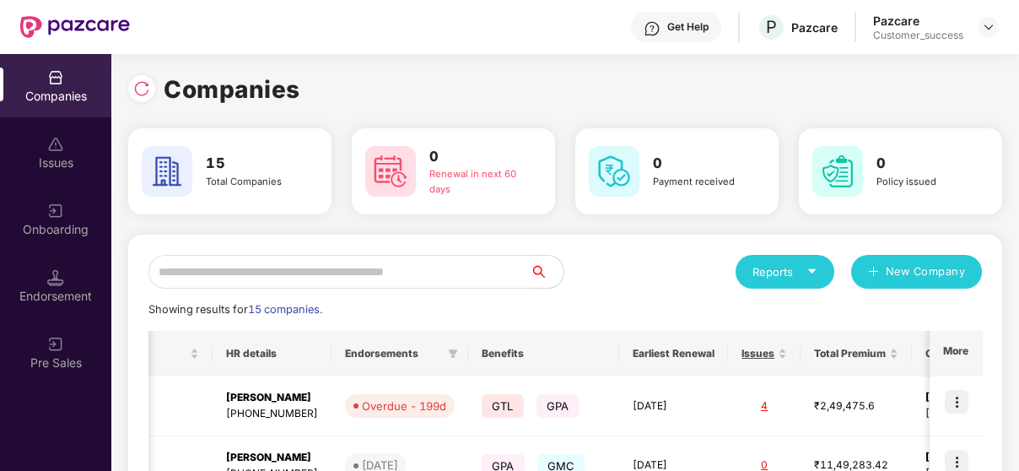
click at [370, 268] on input "text" at bounding box center [339, 272] width 381 height 34
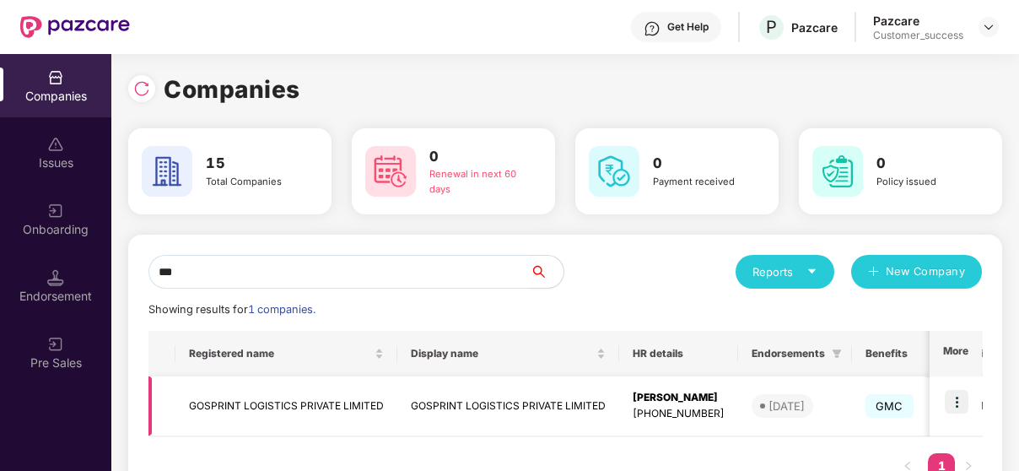
type input "***"
click at [948, 390] on img at bounding box center [957, 402] width 24 height 24
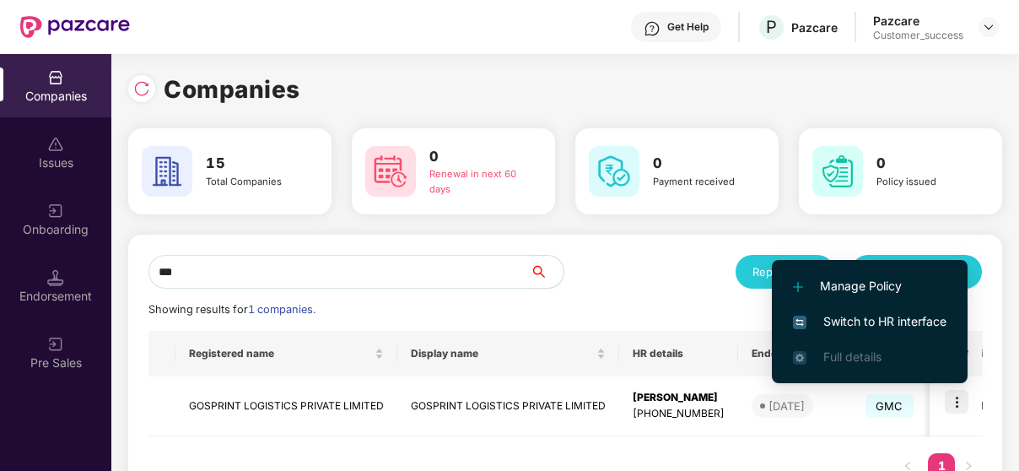
click at [864, 306] on li "Switch to HR interface" at bounding box center [870, 321] width 196 height 35
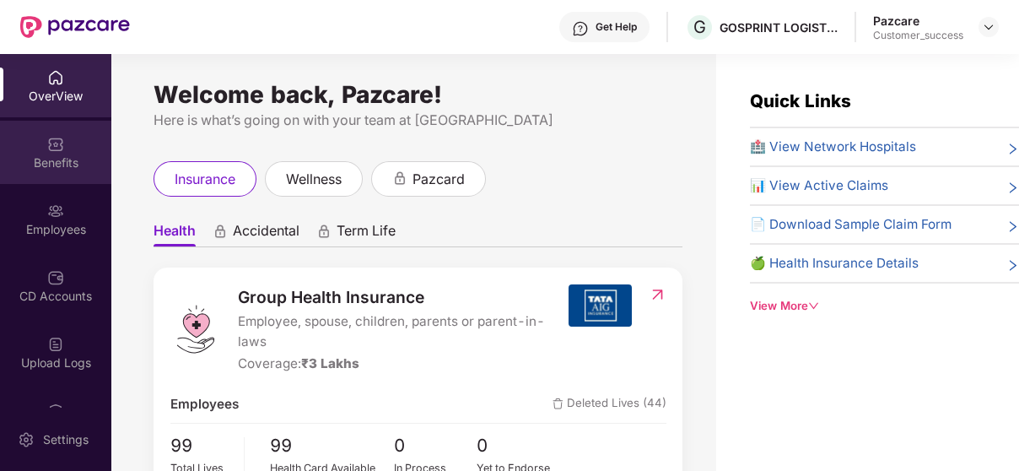
click at [47, 166] on div "Benefits" at bounding box center [55, 162] width 111 height 17
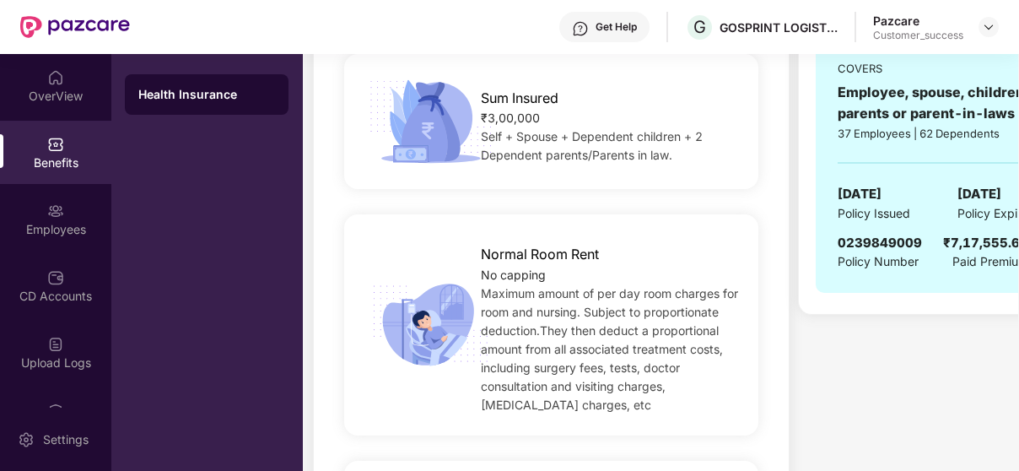
scroll to position [452, 0]
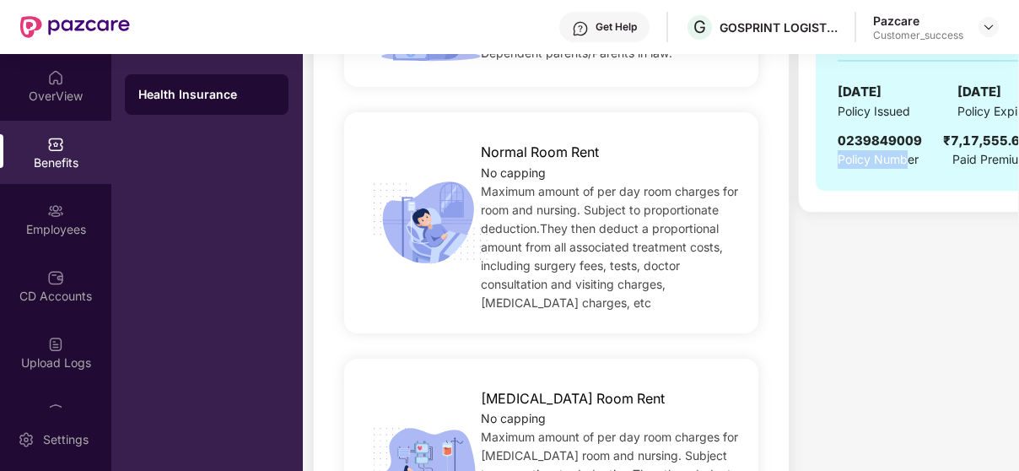
drag, startPoint x: 837, startPoint y: 159, endPoint x: 908, endPoint y: 153, distance: 71.1
drag, startPoint x: 874, startPoint y: 135, endPoint x: 894, endPoint y: 136, distance: 19.4
click at [932, 141] on div "0239849009 Policy Number ₹7,17,555.64 Paid Premium" at bounding box center [933, 150] width 191 height 39
drag, startPoint x: 835, startPoint y: 139, endPoint x: 923, endPoint y: 130, distance: 89.1
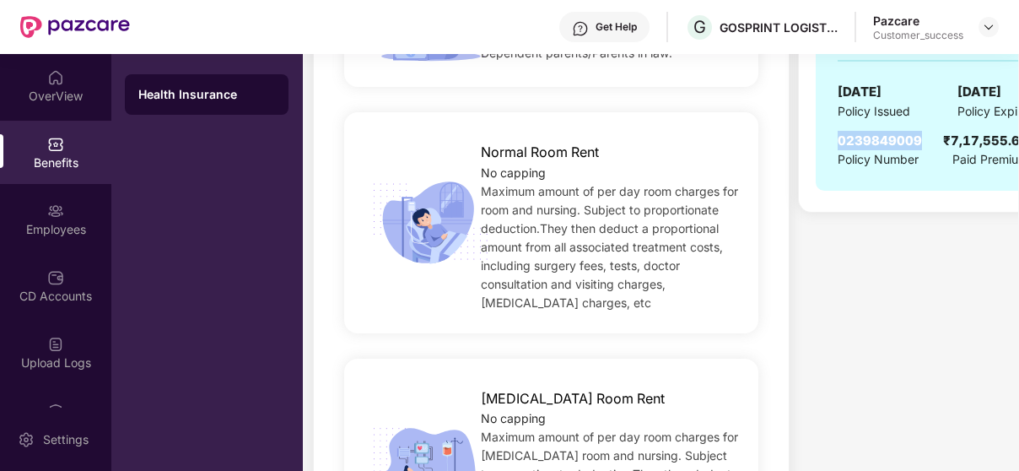
copy span "0239849009"
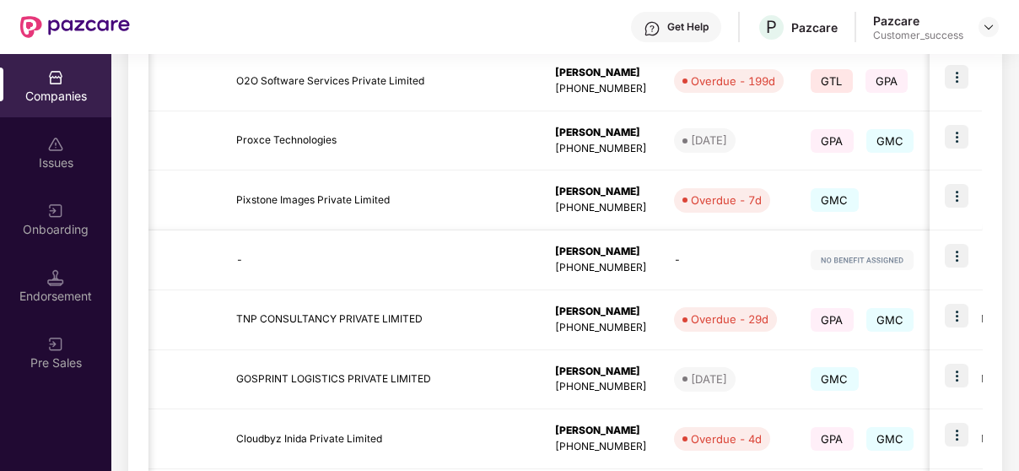
scroll to position [0, 278]
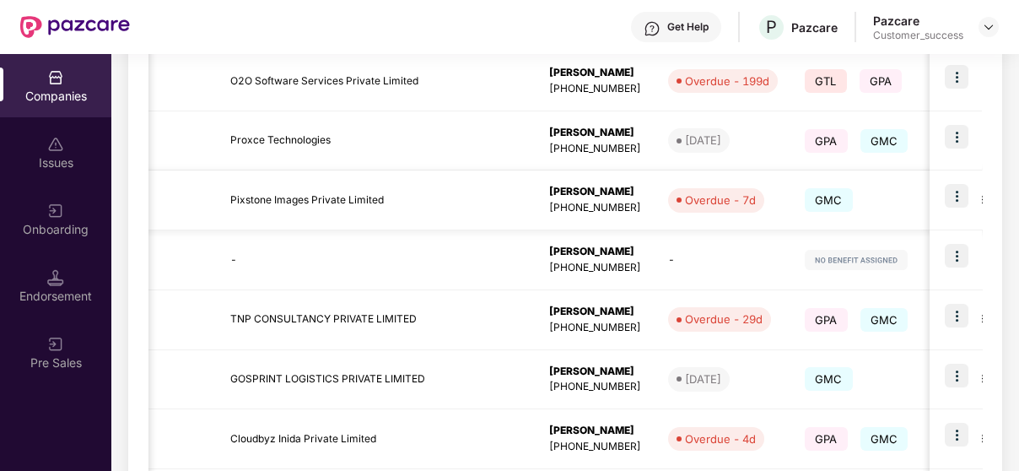
click at [955, 191] on img at bounding box center [957, 196] width 24 height 24
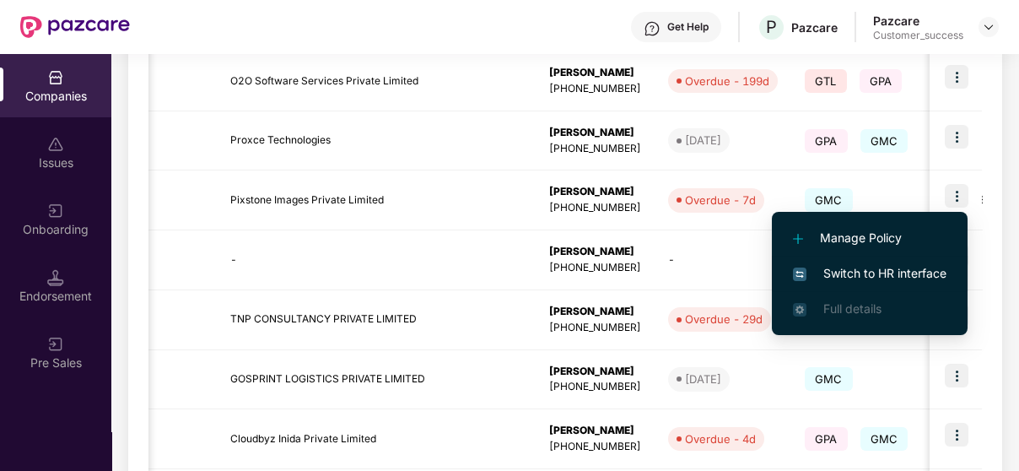
click at [864, 269] on span "Switch to HR interface" at bounding box center [870, 273] width 154 height 19
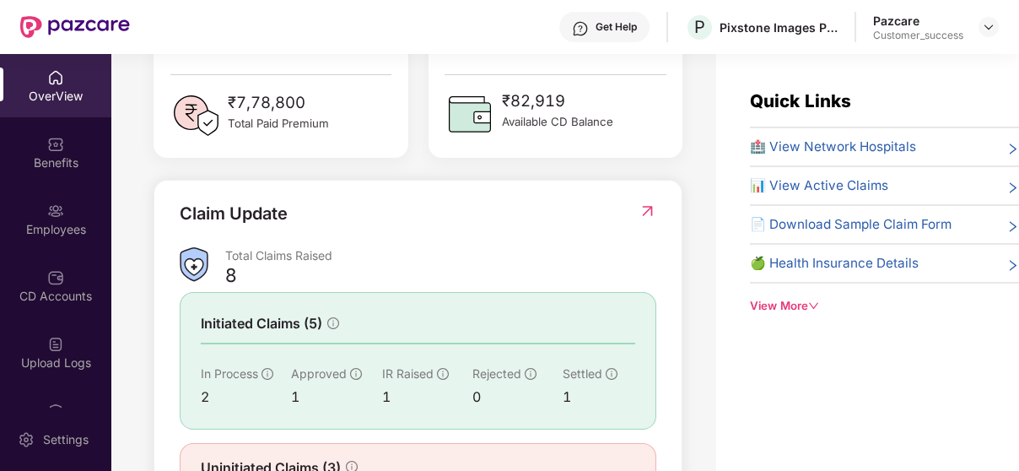
scroll to position [565, 0]
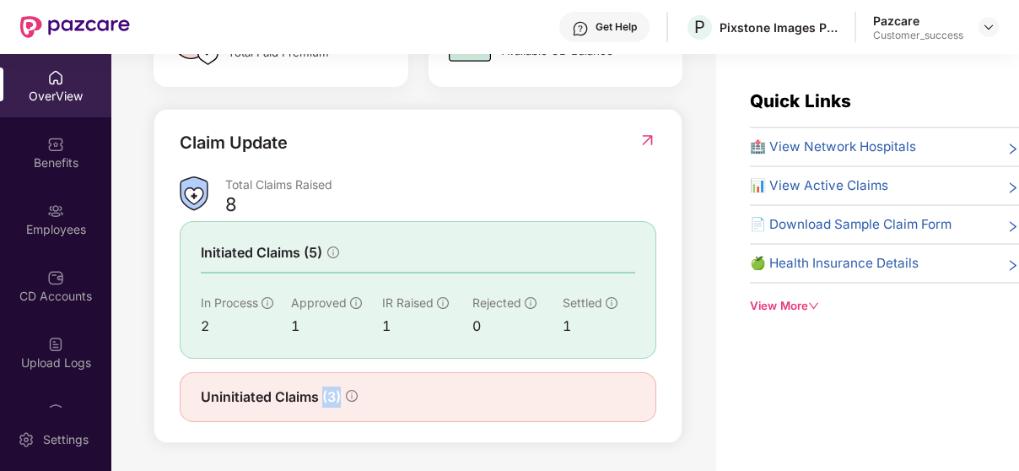
drag, startPoint x: 322, startPoint y: 397, endPoint x: 354, endPoint y: 397, distance: 31.2
click at [354, 397] on div "Uninitiated Claims (3)" at bounding box center [279, 397] width 157 height 21
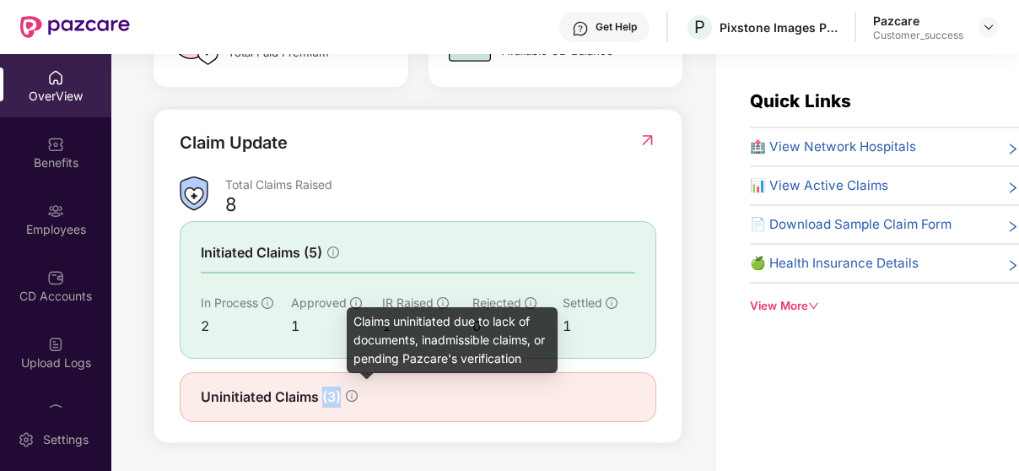
click at [354, 397] on icon "info-circle" at bounding box center [352, 396] width 12 height 12
click at [355, 393] on icon "info-circle" at bounding box center [352, 396] width 12 height 12
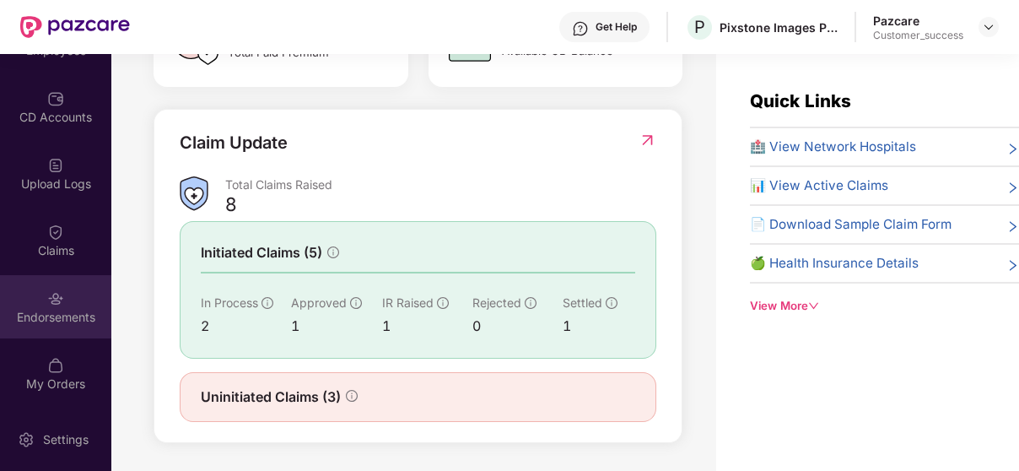
scroll to position [178, 0]
click at [58, 287] on div "Endorsements" at bounding box center [55, 307] width 111 height 63
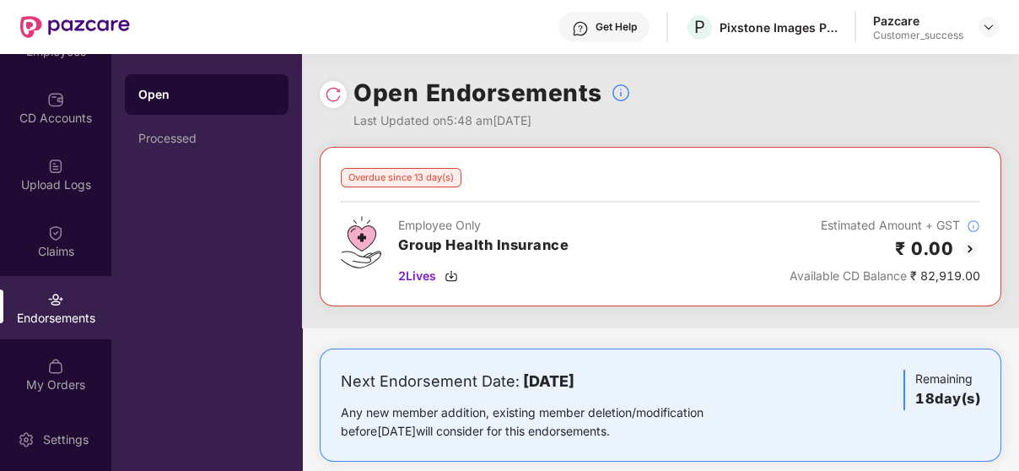
click at [975, 245] on img at bounding box center [970, 249] width 20 height 20
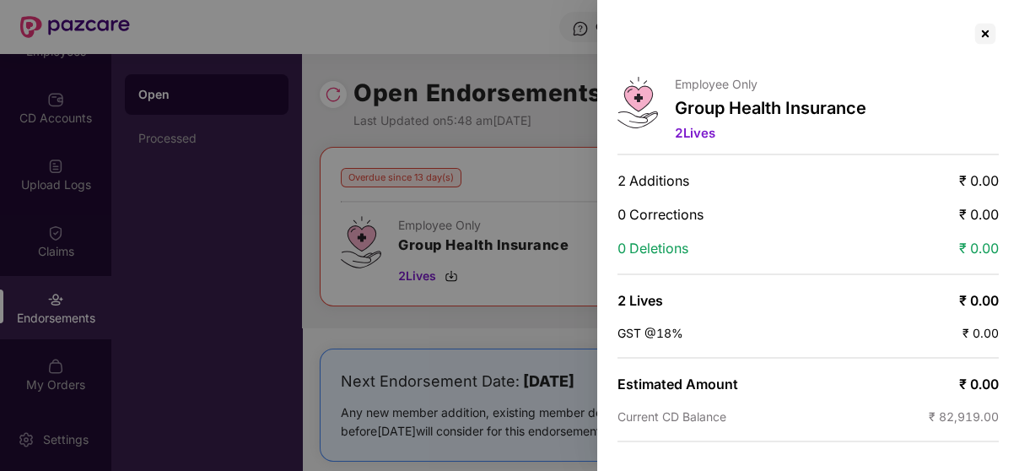
scroll to position [0, 0]
click at [977, 42] on div at bounding box center [985, 33] width 27 height 27
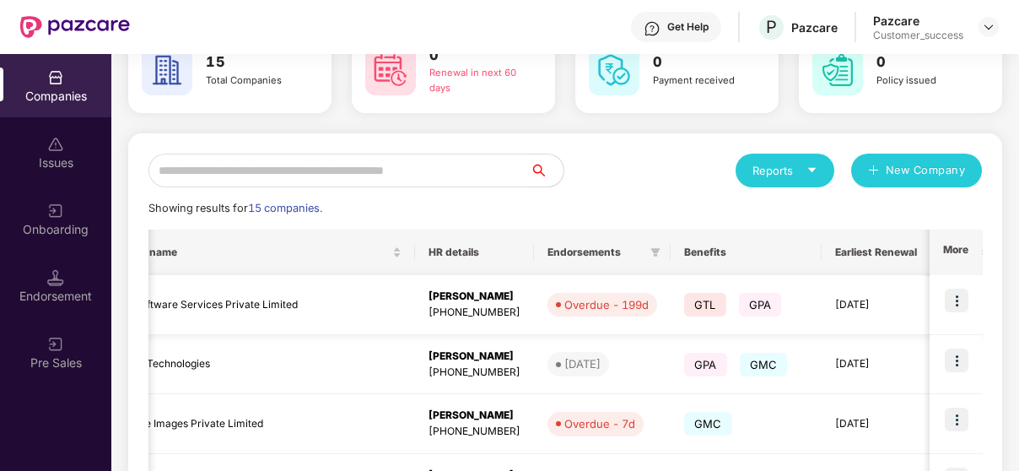
scroll to position [0, 401]
click at [967, 298] on img at bounding box center [957, 301] width 24 height 24
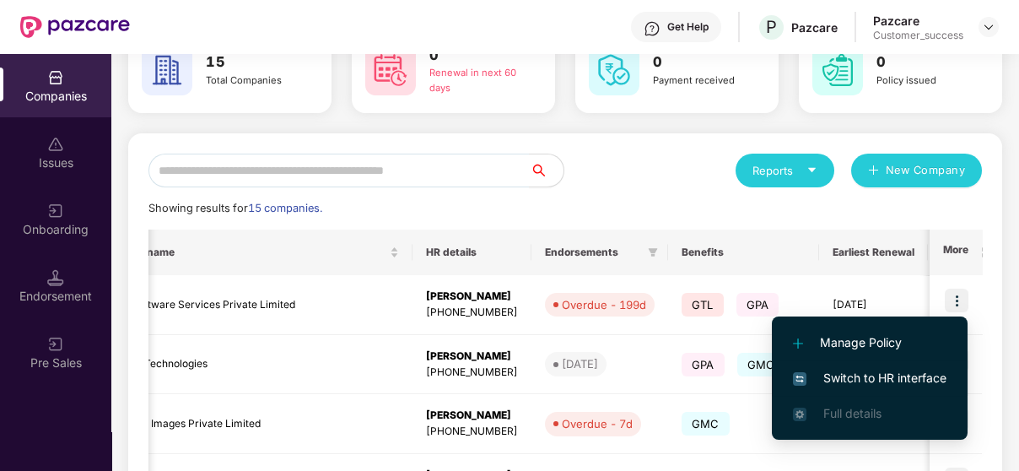
click at [895, 371] on span "Switch to HR interface" at bounding box center [870, 378] width 154 height 19
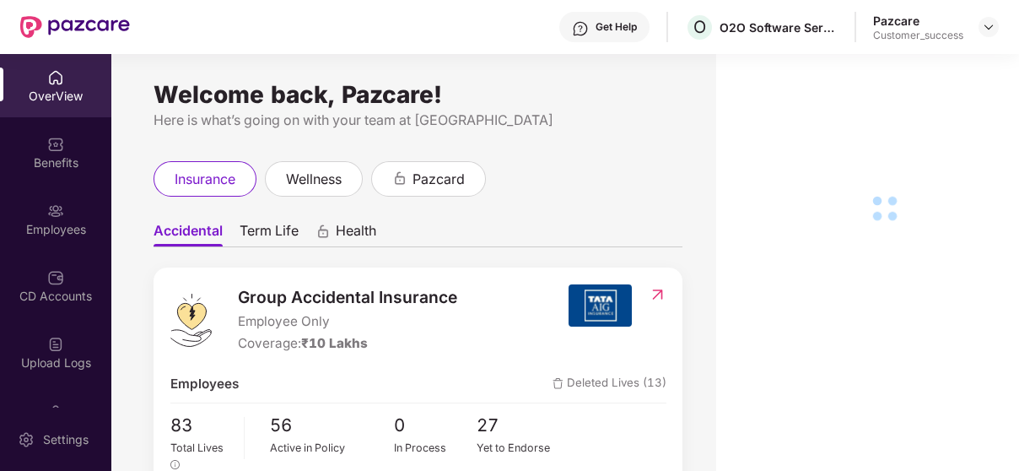
scroll to position [112, 0]
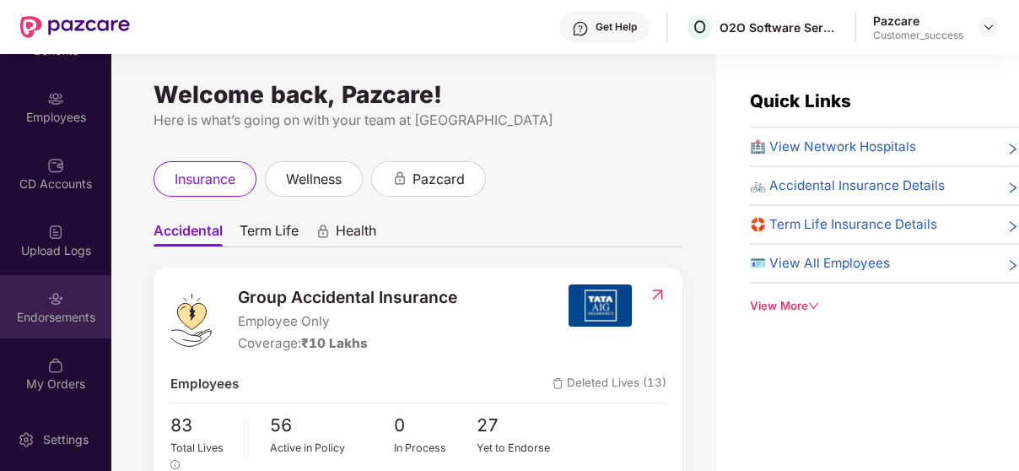
click at [41, 284] on div "Endorsements" at bounding box center [55, 306] width 111 height 63
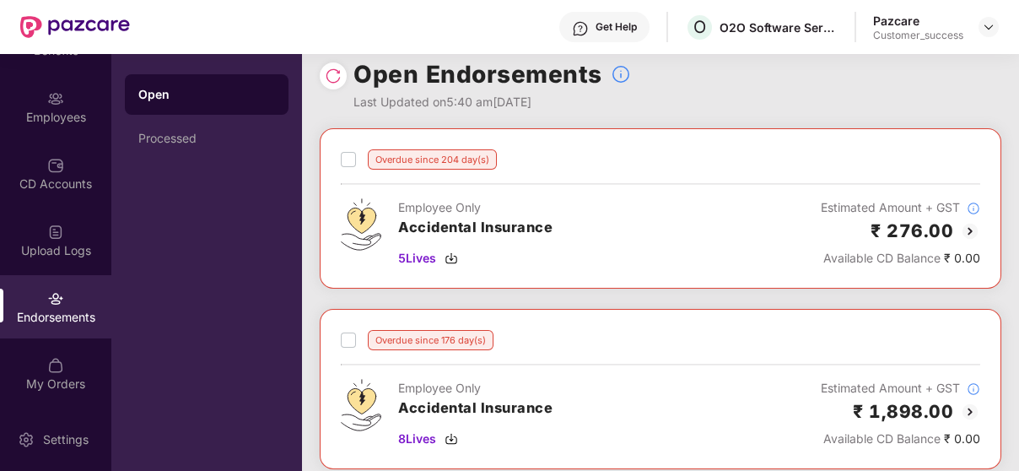
scroll to position [18, 0]
click at [966, 230] on img at bounding box center [970, 232] width 20 height 20
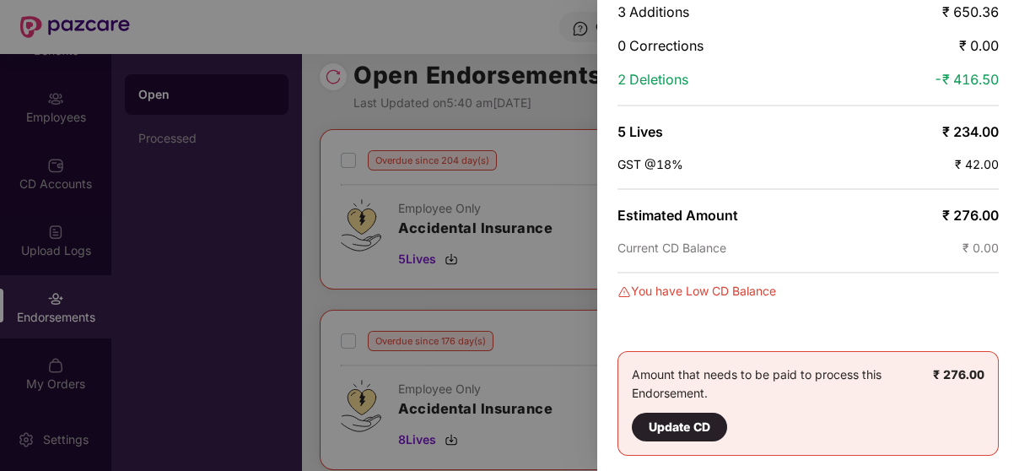
scroll to position [0, 0]
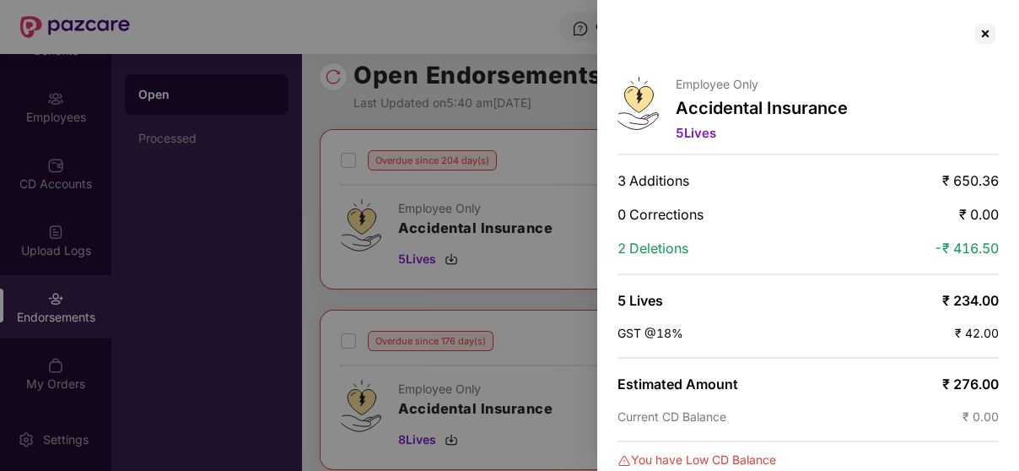
click at [983, 17] on div "Employee Only Accidental Insurance 5 Lives 3 Additions ₹ 650.36 0 Corrections ₹…" at bounding box center [808, 235] width 422 height 471
click at [983, 24] on div at bounding box center [985, 33] width 27 height 27
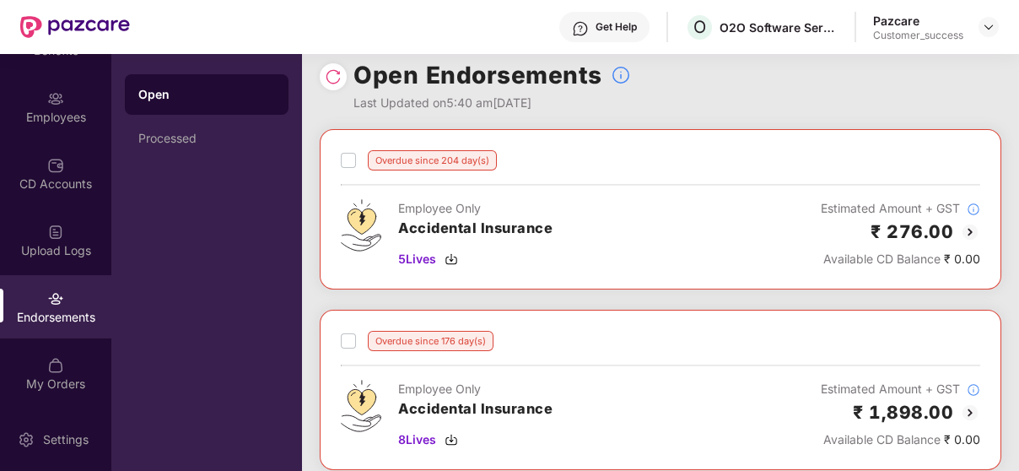
click at [970, 235] on img at bounding box center [970, 232] width 20 height 20
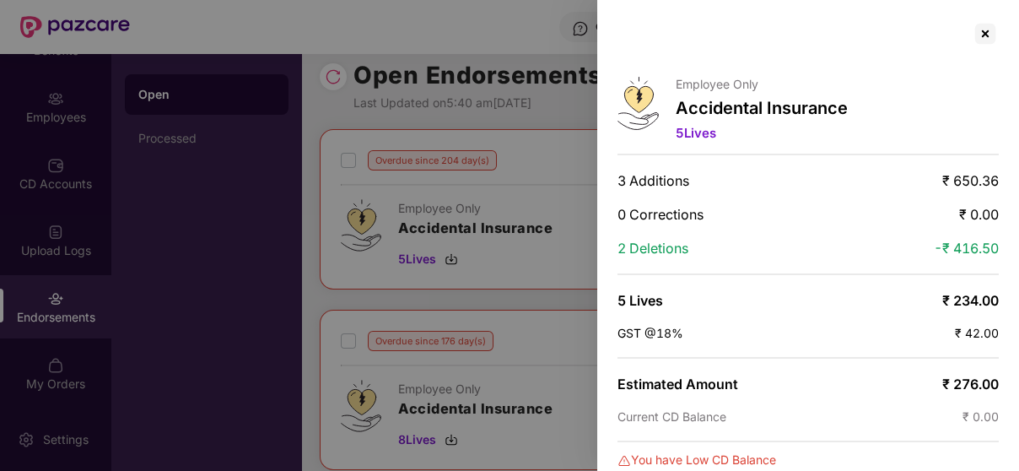
click at [970, 235] on div "Employee Only Accidental Insurance 5 Lives 3 Additions ₹ 650.36 0 Corrections ₹…" at bounding box center [808, 235] width 422 height 471
click at [977, 30] on div at bounding box center [985, 33] width 27 height 27
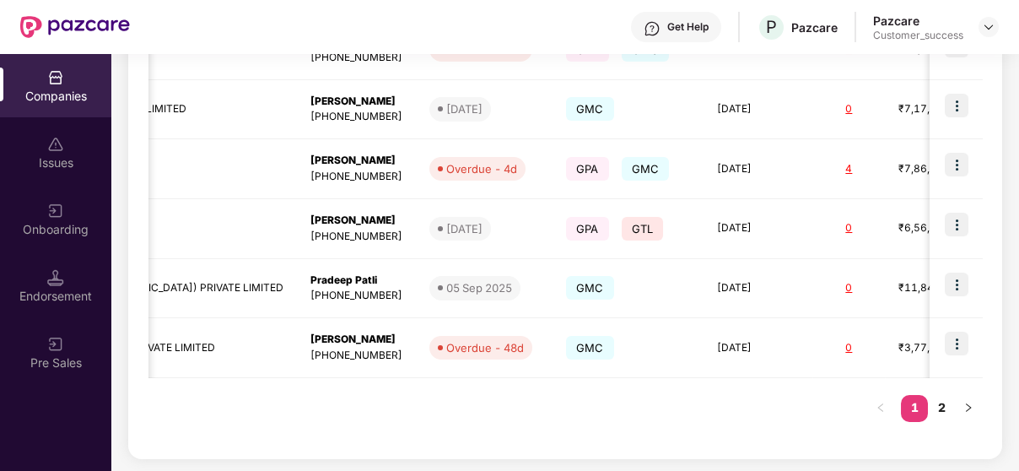
scroll to position [0, 657]
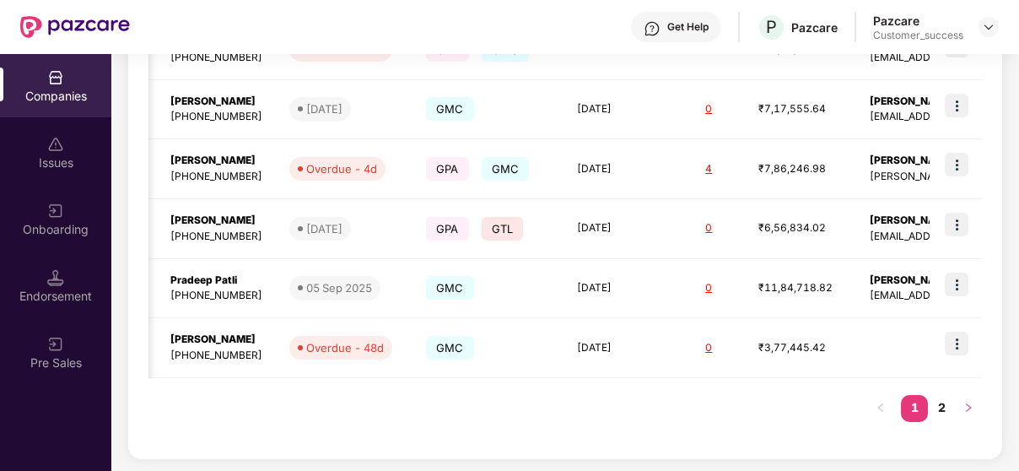
click at [975, 402] on button "button" at bounding box center [968, 408] width 27 height 27
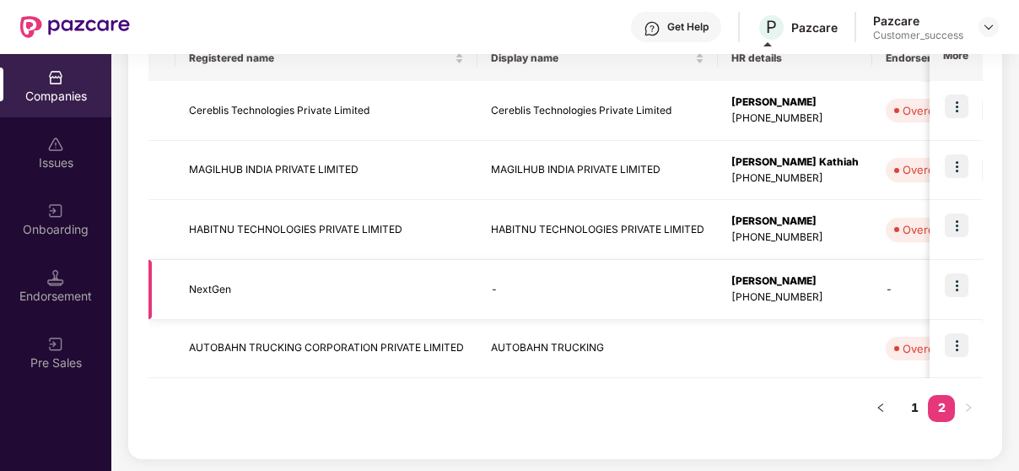
scroll to position [0, 0]
click at [915, 406] on link "1" at bounding box center [914, 407] width 27 height 25
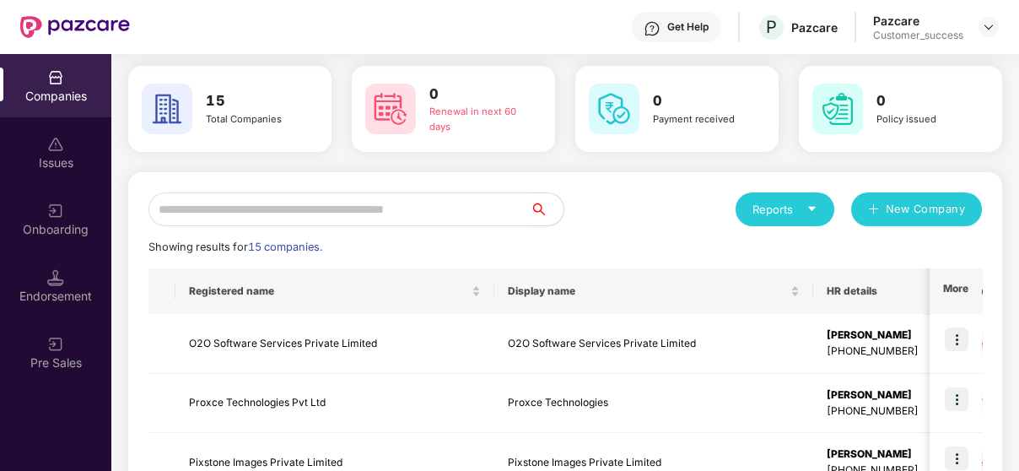
scroll to position [61, 0]
